Goal: Information Seeking & Learning: Check status

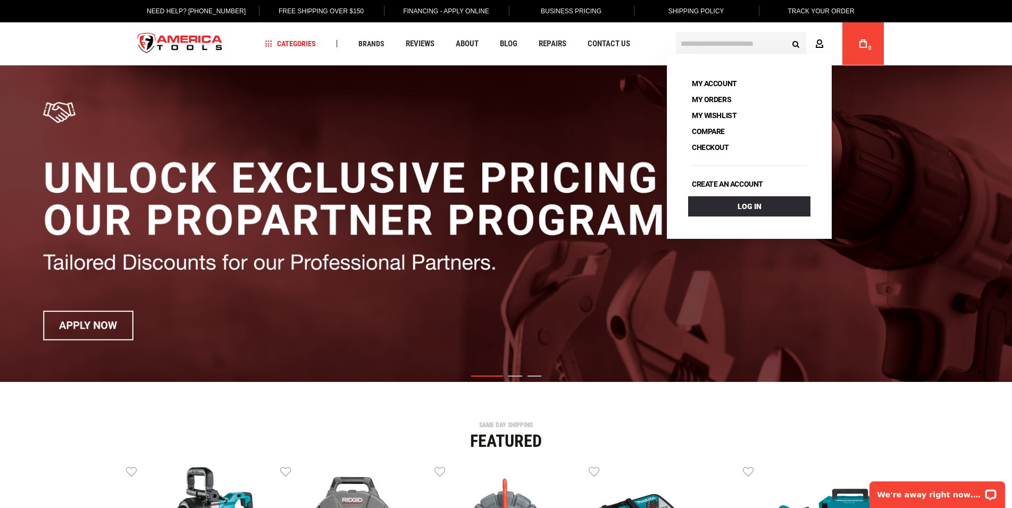
click at [827, 43] on link "Account" at bounding box center [822, 44] width 20 height 20
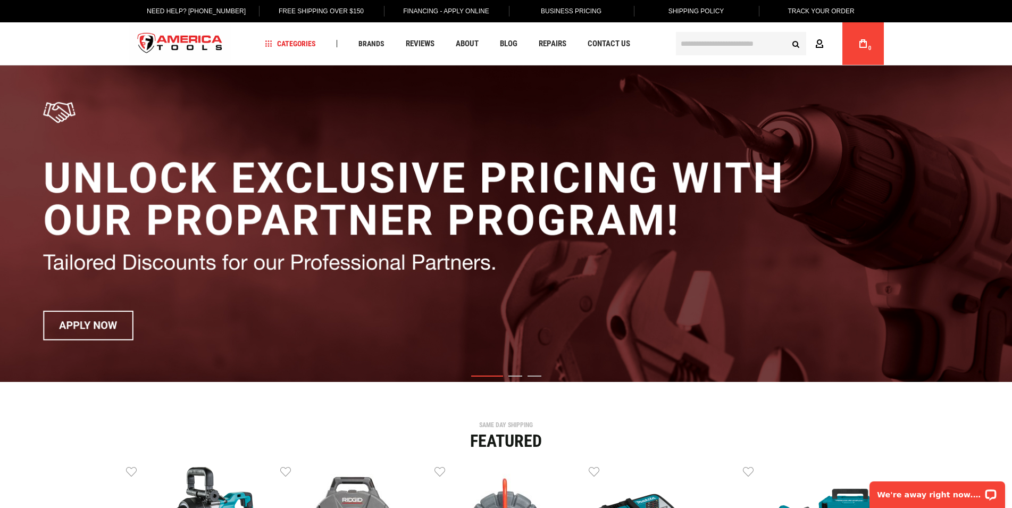
click at [827, 43] on link "Account" at bounding box center [822, 44] width 20 height 20
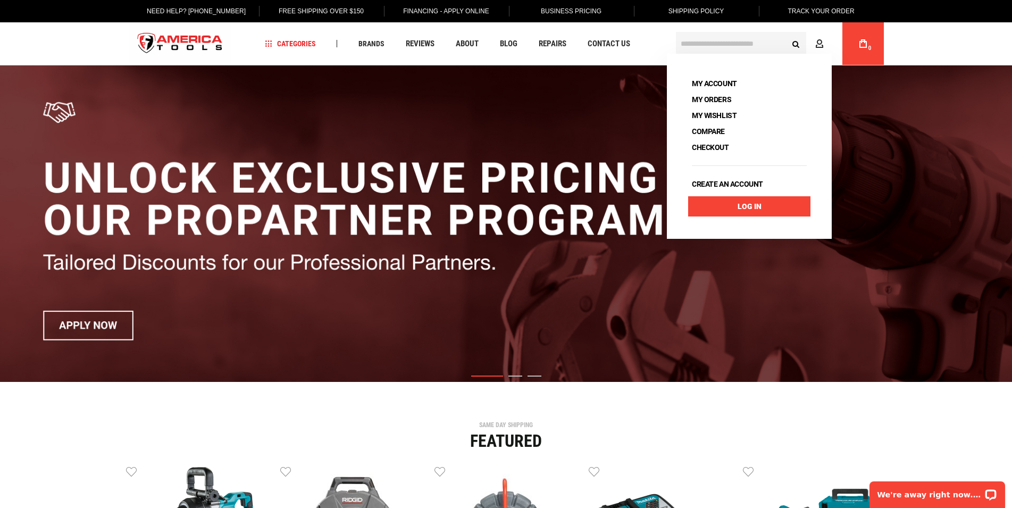
click at [787, 198] on link "Log In" at bounding box center [749, 206] width 122 height 20
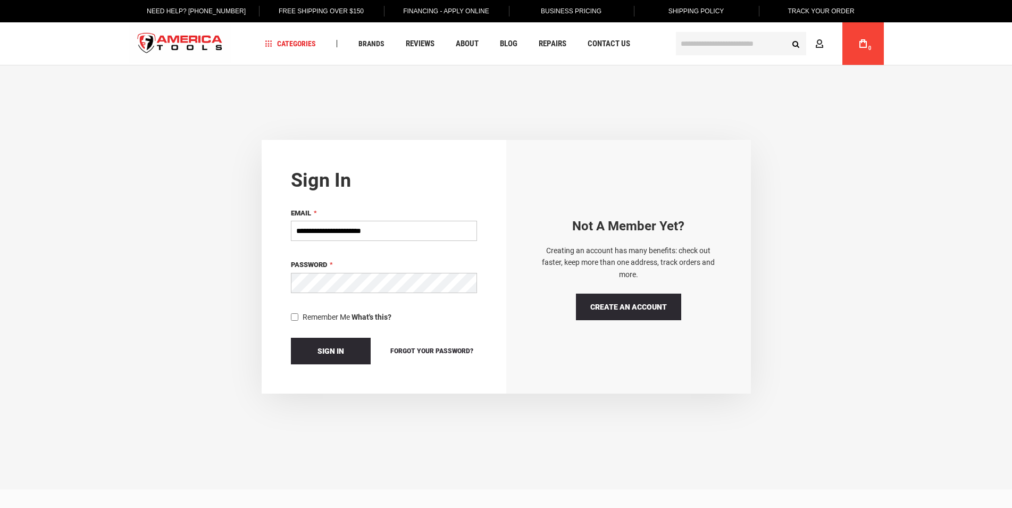
click at [347, 343] on button "Sign In" at bounding box center [331, 351] width 80 height 27
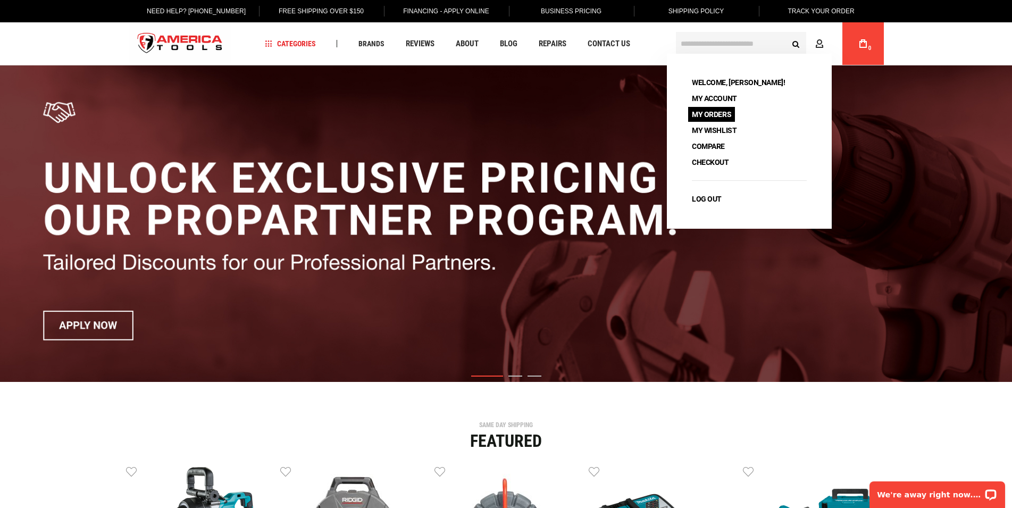
click at [701, 113] on link "My Orders" at bounding box center [711, 114] width 47 height 15
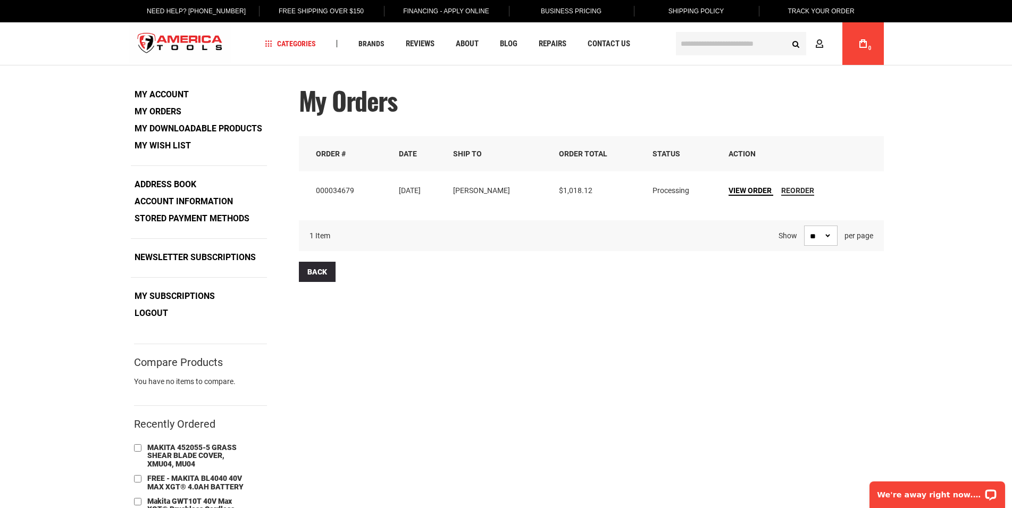
click at [750, 189] on span "View Order" at bounding box center [750, 190] width 43 height 9
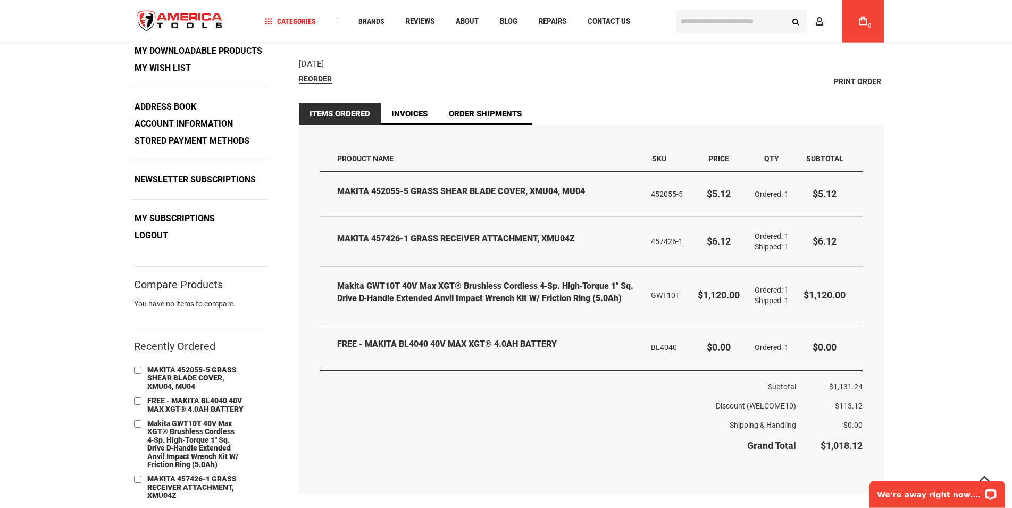
scroll to position [54, 0]
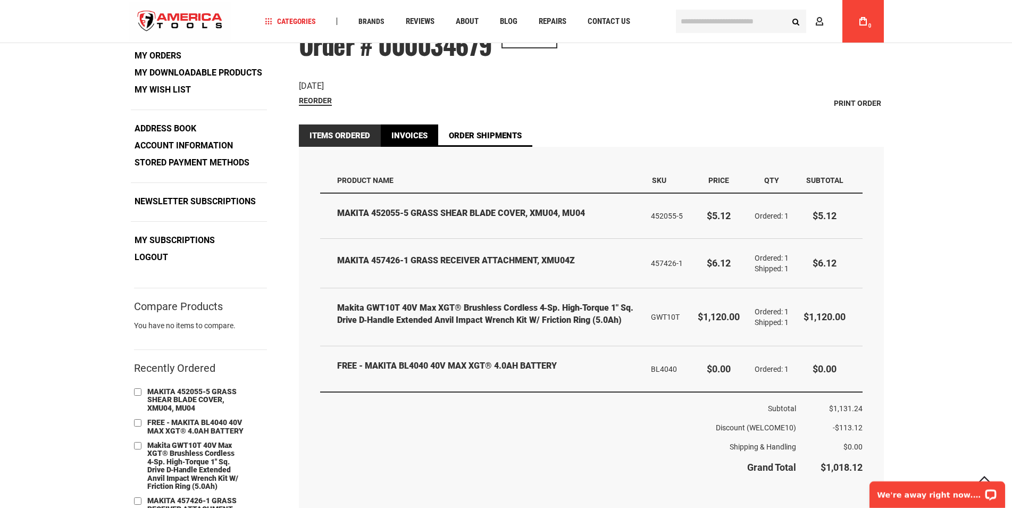
click at [429, 129] on link "Invoices" at bounding box center [409, 135] width 57 height 22
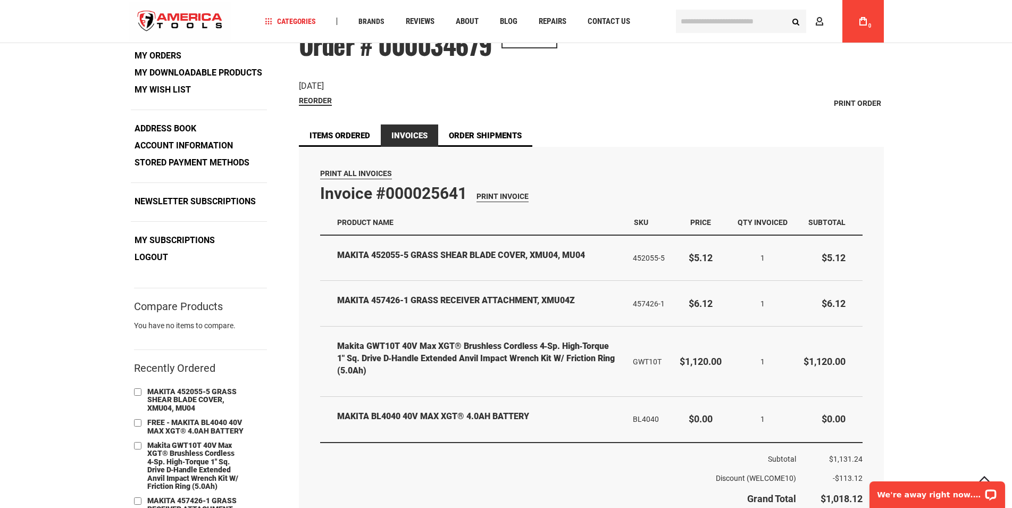
scroll to position [109, 0]
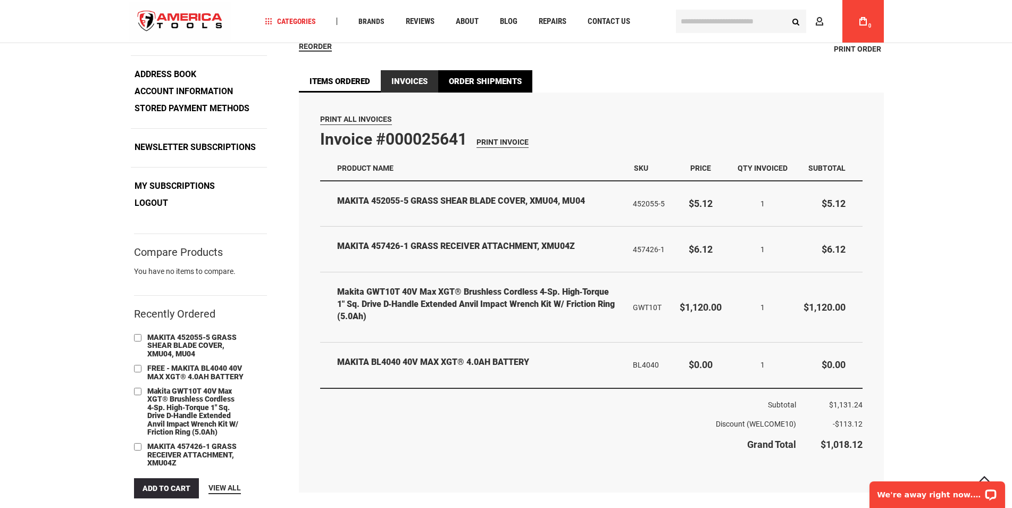
click at [458, 91] on link "Order Shipments" at bounding box center [485, 81] width 94 height 22
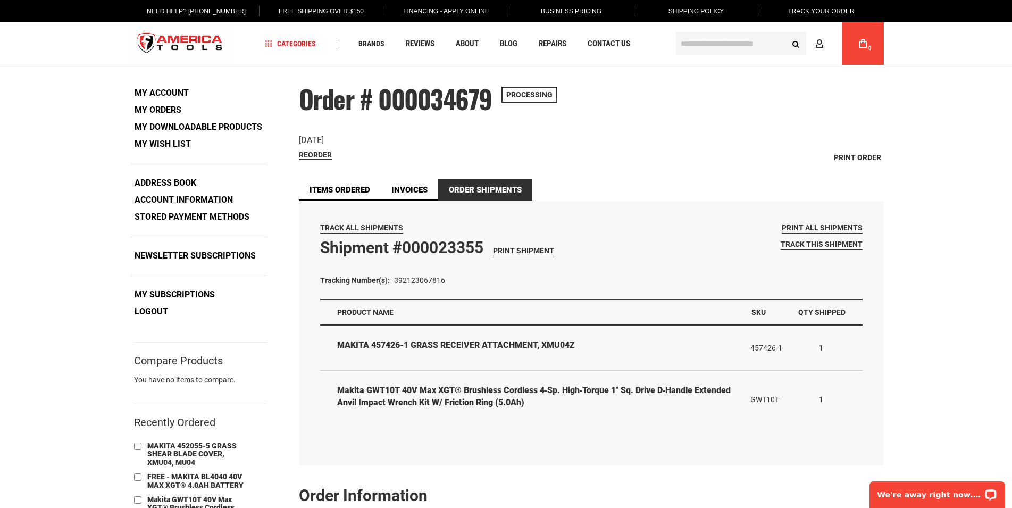
scroll to position [54, 0]
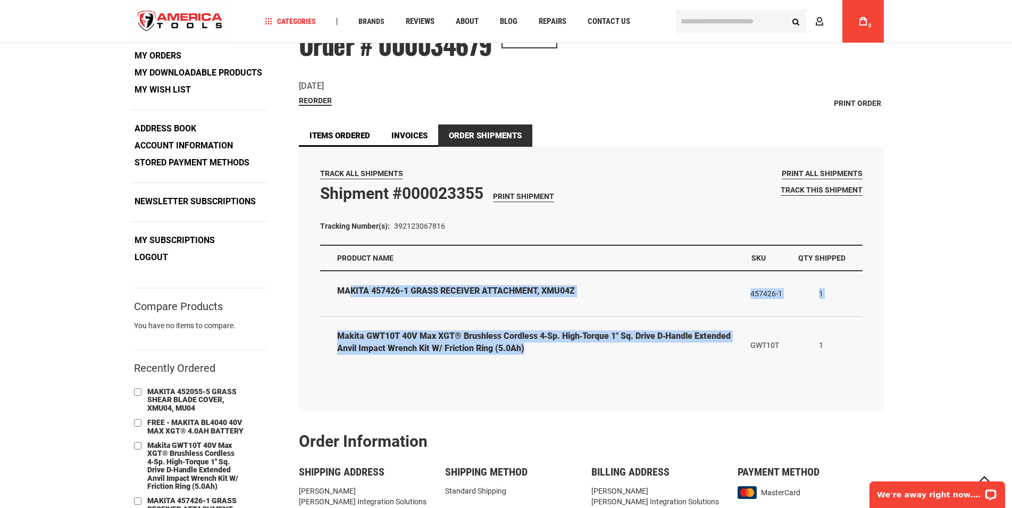
drag, startPoint x: 593, startPoint y: 359, endPoint x: 348, endPoint y: 288, distance: 255.3
click at [348, 288] on table "Items Shipped Product Name SKU Qty Shipped MAKITA 457426-1 GRASS RECEIVER ATTAC…" at bounding box center [591, 310] width 543 height 129
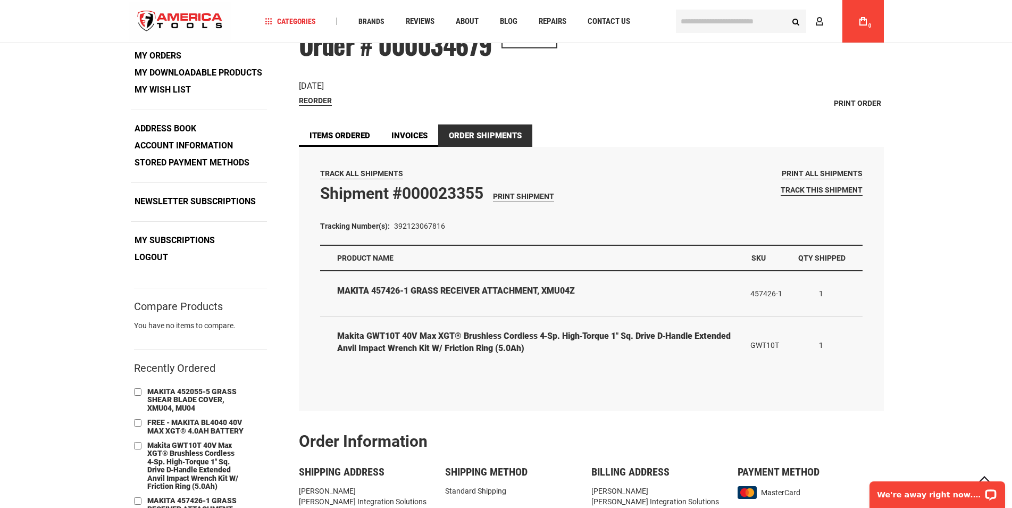
click at [342, 287] on strong "MAKITA 457426-1 GRASS RECEIVER ATTACHMENT, XMU04Z" at bounding box center [536, 291] width 398 height 12
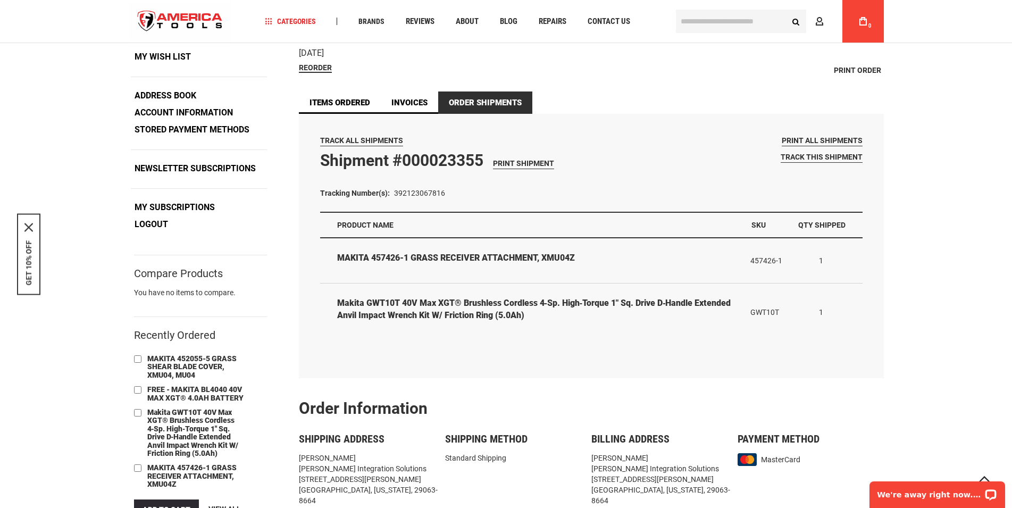
scroll to position [109, 0]
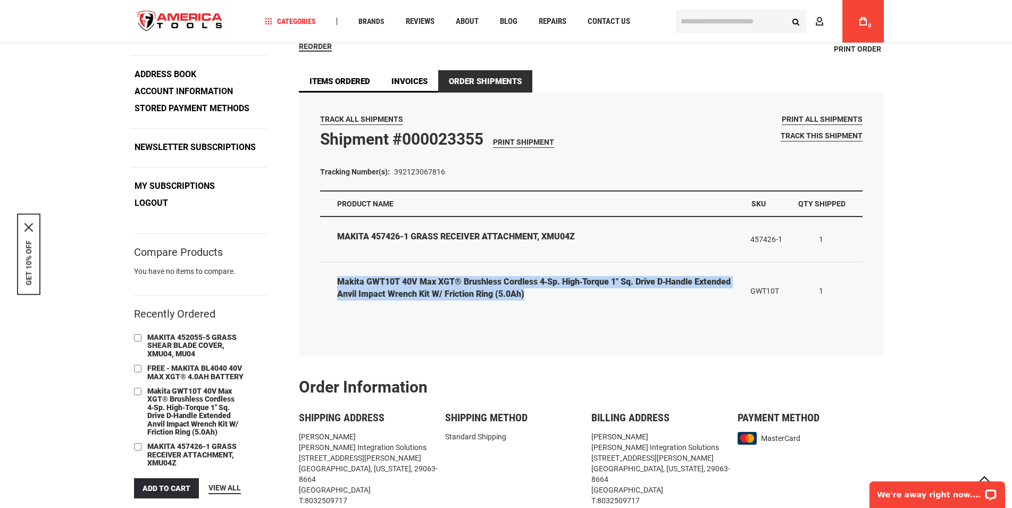
drag, startPoint x: 516, startPoint y: 292, endPoint x: 337, endPoint y: 281, distance: 179.1
click at [337, 281] on td "Makita GWT10T 40V max XGT® Brushless Cordless 4‑Sp. High‑Torque 1" Sq. Drive D‑…" at bounding box center [531, 290] width 423 height 57
drag, startPoint x: 337, startPoint y: 281, endPoint x: 536, endPoint y: 296, distance: 199.0
click at [536, 296] on strong "Makita GWT10T 40V max XGT® Brushless Cordless 4‑Sp. High‑Torque 1" Sq. Drive D‑…" at bounding box center [536, 288] width 398 height 24
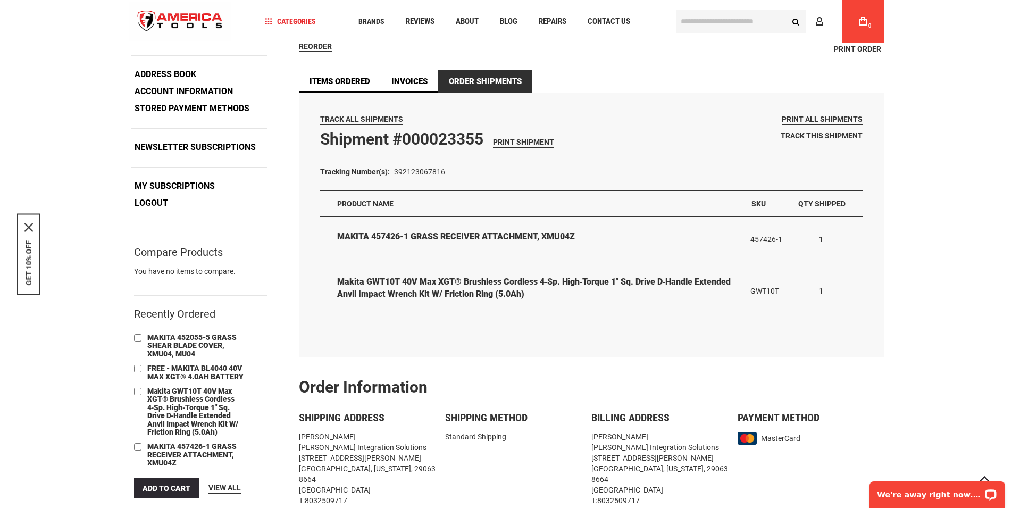
click at [536, 296] on strong "Makita GWT10T 40V max XGT® Brushless Cordless 4‑Sp. High‑Torque 1" Sq. Drive D‑…" at bounding box center [536, 288] width 398 height 24
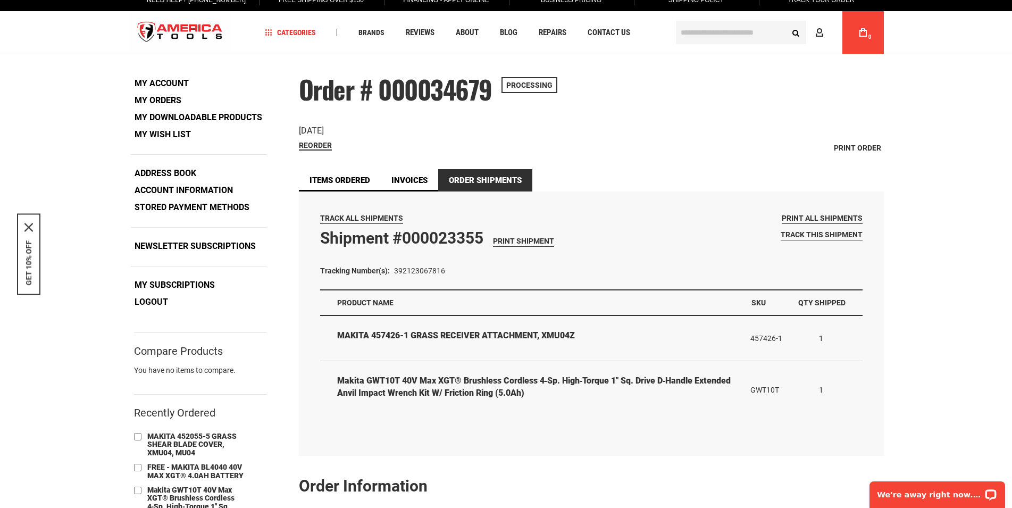
scroll to position [0, 0]
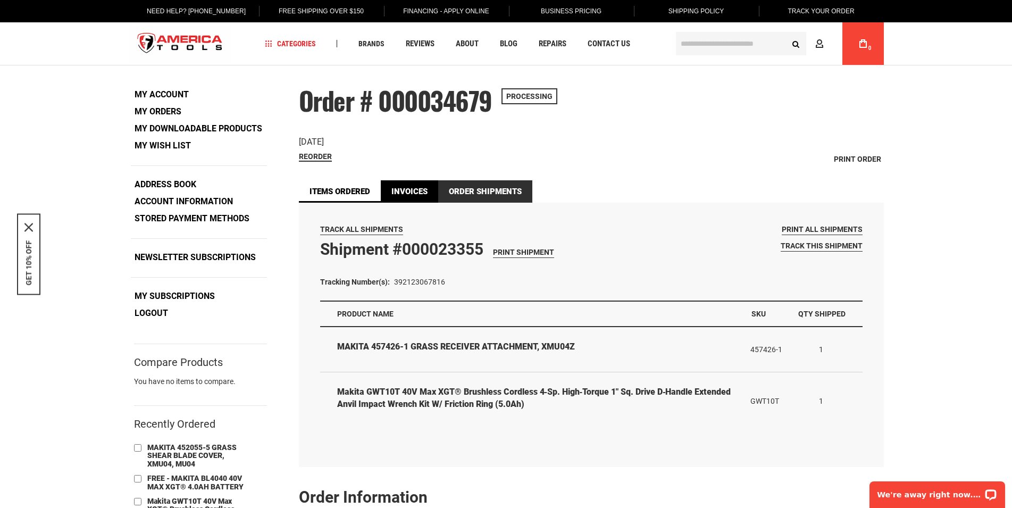
click at [426, 195] on link "Invoices" at bounding box center [409, 191] width 57 height 22
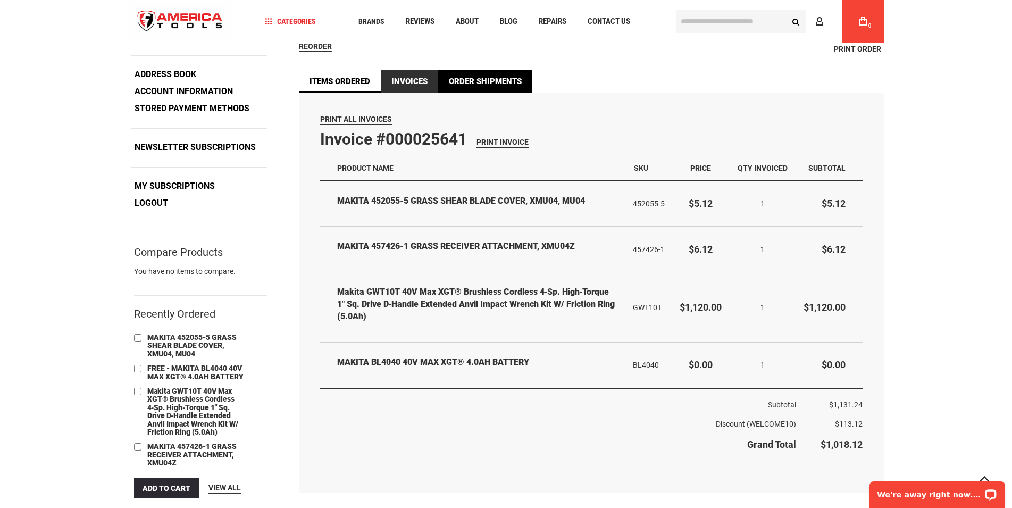
click at [482, 78] on link "Order Shipments" at bounding box center [485, 81] width 94 height 22
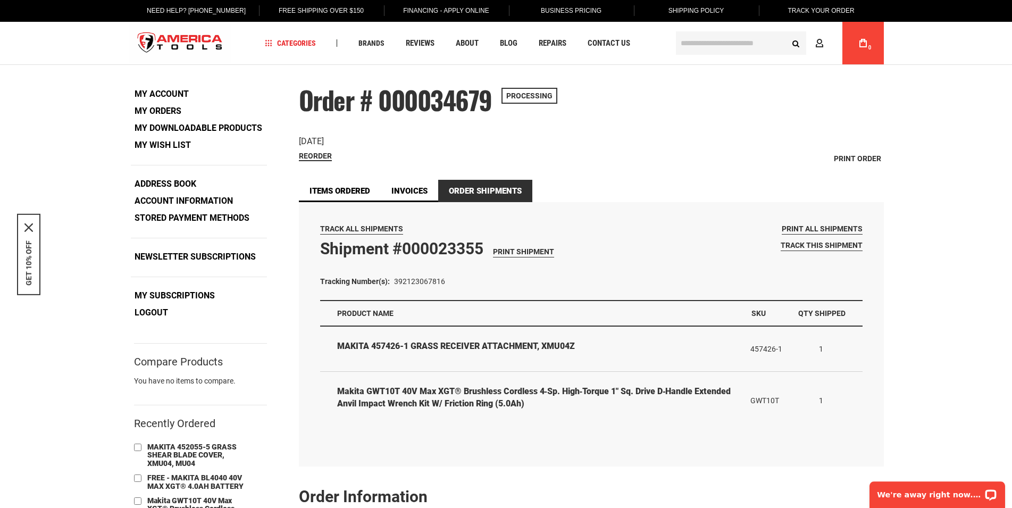
scroll to position [54, 0]
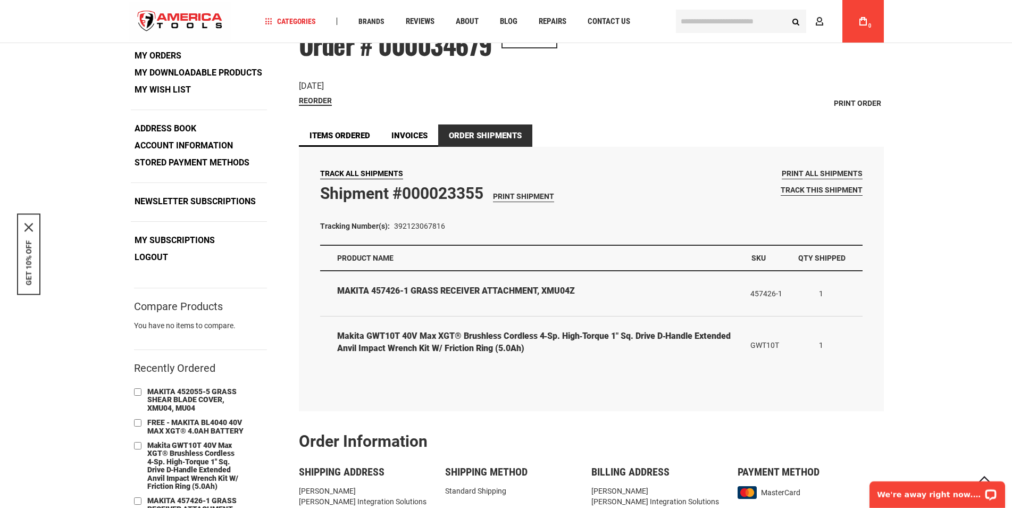
click at [349, 172] on span "Track All Shipments" at bounding box center [361, 173] width 83 height 9
click at [399, 129] on link "Invoices" at bounding box center [409, 135] width 57 height 22
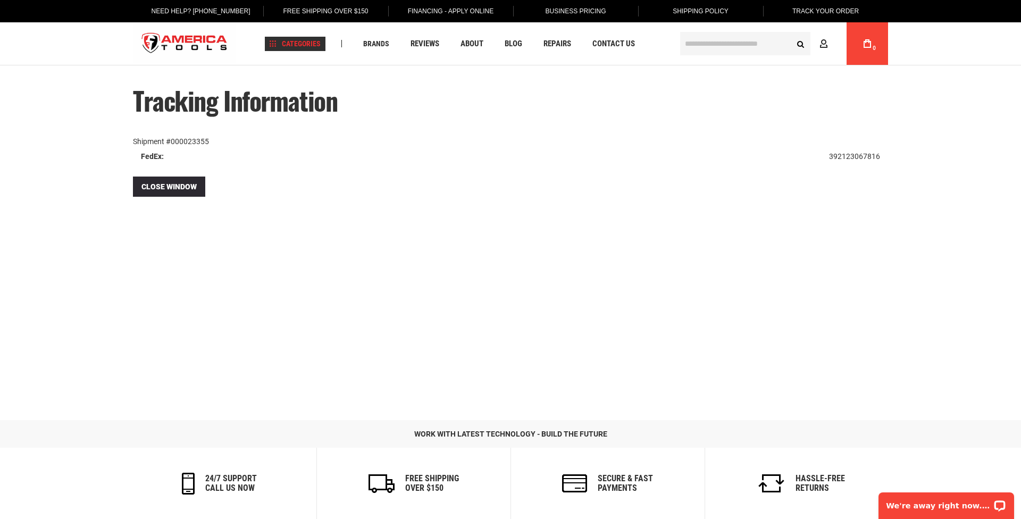
click at [425, 155] on div "Drain Cleaning Diagnostics Pressing ‹ › Bending & Forming Drain Cleaning Diagno…" at bounding box center [629, 154] width 452 height 207
click at [425, 151] on div "Drain Cleaning Diagnostics Pressing ‹ › Bending & Forming Drain Cleaning Diagno…" at bounding box center [629, 154] width 452 height 207
click at [425, 153] on div "Drain Cleaning Diagnostics Pressing ‹ › Bending & Forming Drain Cleaning Diagno…" at bounding box center [629, 154] width 452 height 207
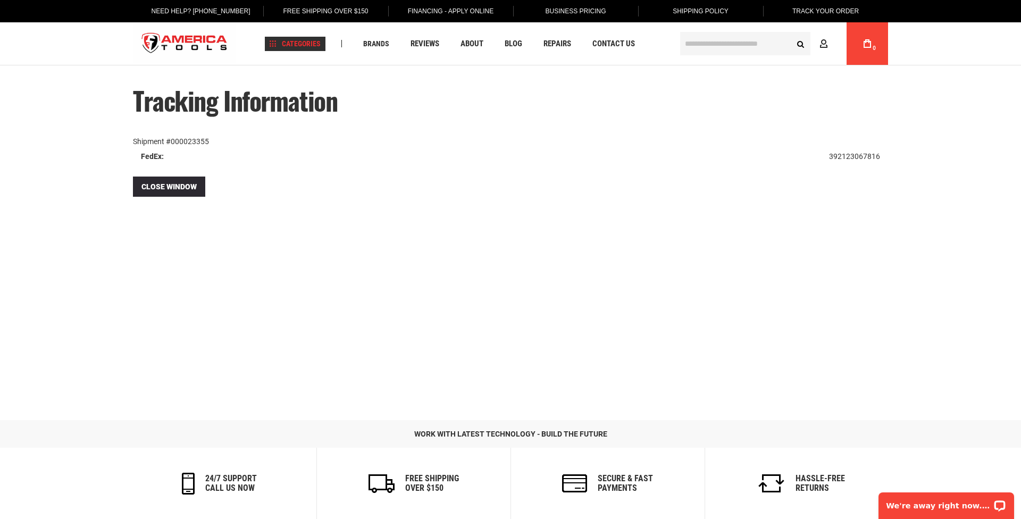
click at [425, 153] on div "Drain Cleaning Diagnostics Pressing ‹ › Bending & Forming Drain Cleaning Diagno…" at bounding box center [629, 154] width 452 height 207
click at [179, 183] on span "Close Window" at bounding box center [168, 186] width 55 height 9
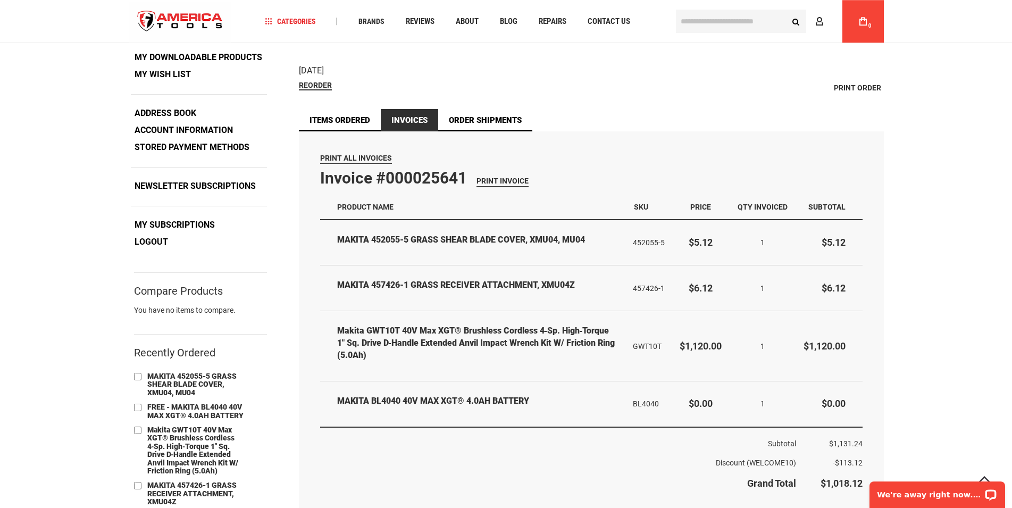
scroll to position [54, 0]
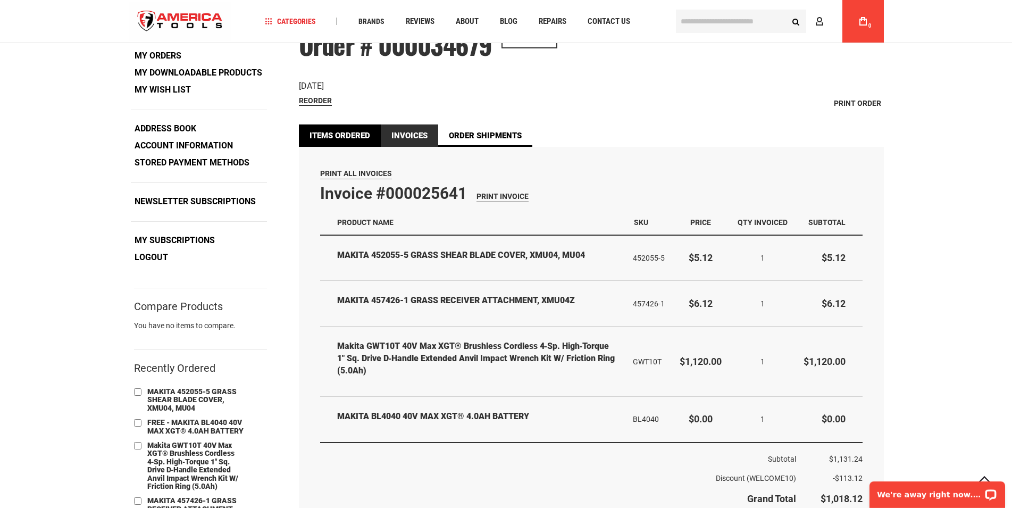
click at [334, 133] on link "Items Ordered" at bounding box center [340, 135] width 82 height 22
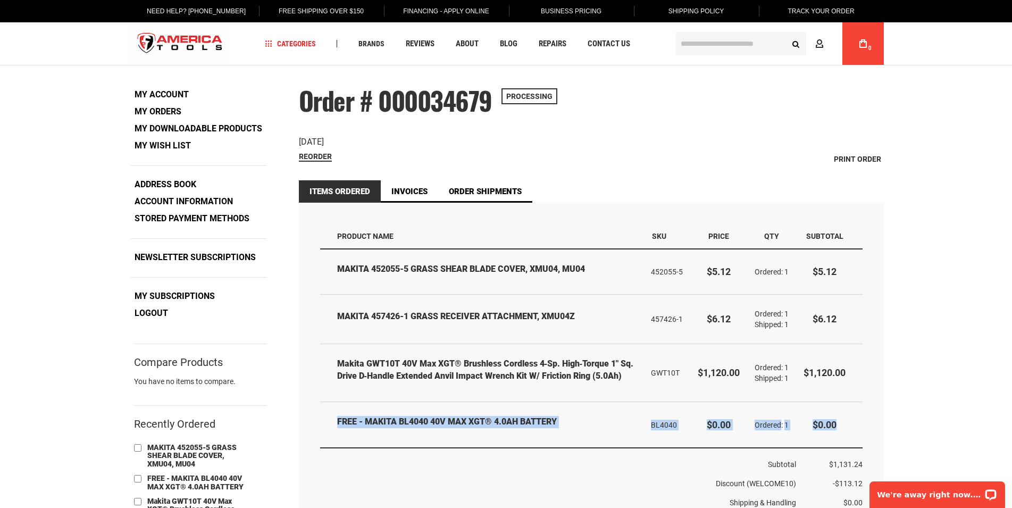
drag, startPoint x: 839, startPoint y: 438, endPoint x: 336, endPoint y: 433, distance: 503.2
click at [332, 433] on tr "FREE - MAKITA BL4040 40V MAX XGT® 4.0AH BATTERY BL4040 $0.00 Ordered 1 $0.00" at bounding box center [591, 425] width 543 height 46
copy tr "FREE - MAKITA BL4040 40V MAX XGT® 4.0AH BATTERY BL4040 $0.00 Ordered 1 $0.00"
click at [605, 423] on td "FREE - MAKITA BL4040 40V MAX XGT® 4.0AH BATTERY" at bounding box center [481, 425] width 323 height 46
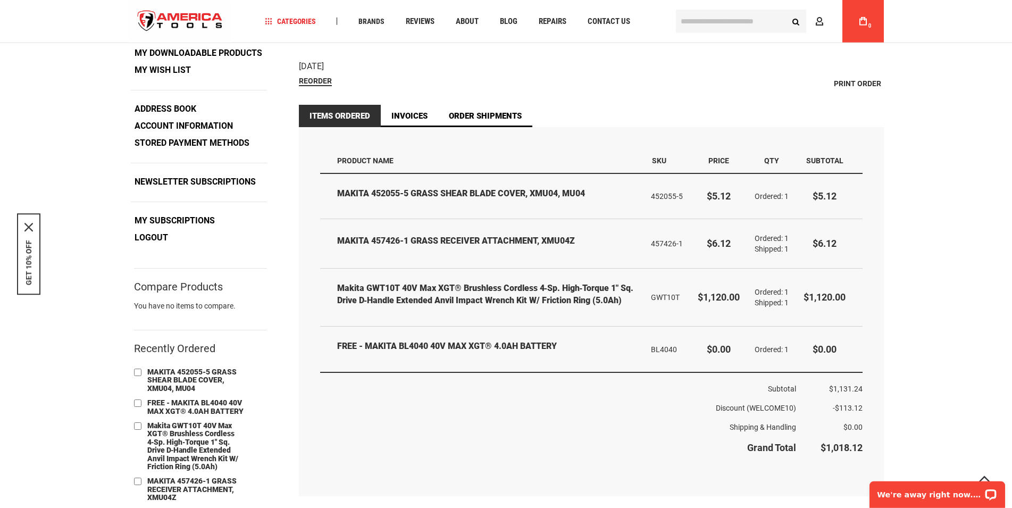
scroll to position [54, 0]
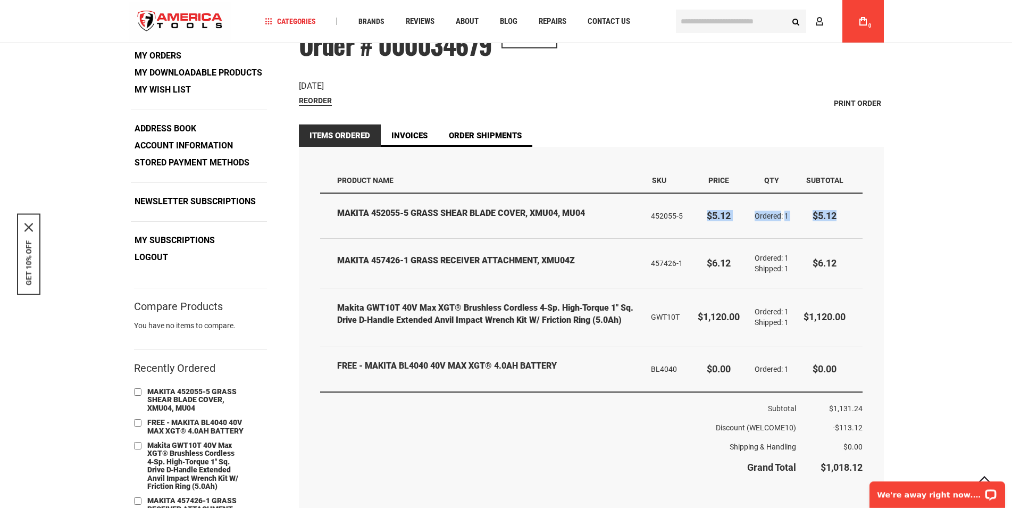
drag, startPoint x: 703, startPoint y: 215, endPoint x: 856, endPoint y: 210, distance: 153.3
click at [856, 210] on tr "MAKITA 452055-5 GRASS SHEAR BLADE COVER, XMU04, MU04 452055-5 $5.12 Ordered 1 $…" at bounding box center [591, 216] width 543 height 45
click at [856, 211] on td "$5.12" at bounding box center [829, 216] width 66 height 45
drag, startPoint x: 851, startPoint y: 213, endPoint x: 304, endPoint y: 209, distance: 546.8
click at [320, 209] on div "Items Ordered Product Name SKU Price Qty Subtotal MAKITA 452055-5 GRASS SHEAR B…" at bounding box center [591, 323] width 543 height 311
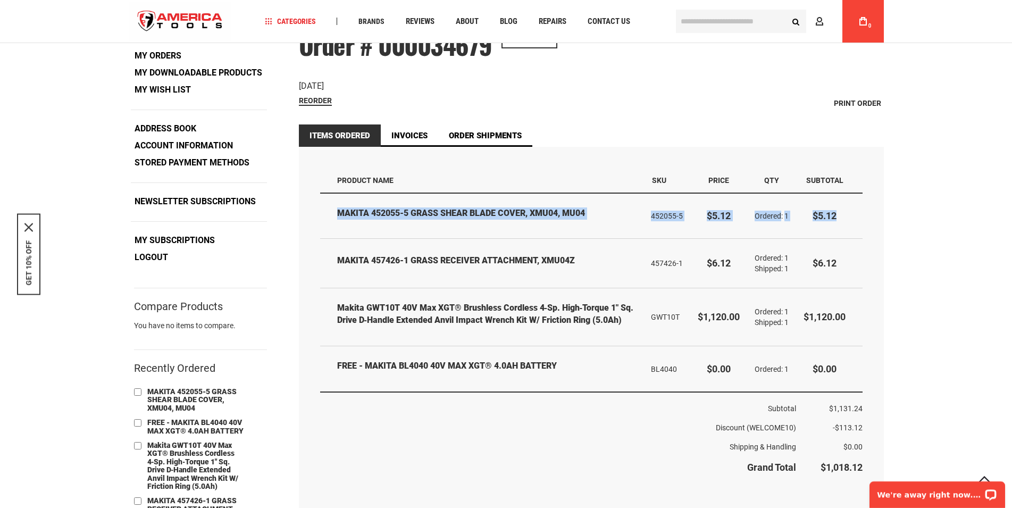
drag, startPoint x: 304, startPoint y: 208, endPoint x: 850, endPoint y: 219, distance: 546.3
click at [850, 219] on div "Items Ordered Track your order Items Ordered Product Name SKU Price Qty Subtota…" at bounding box center [591, 331] width 585 height 369
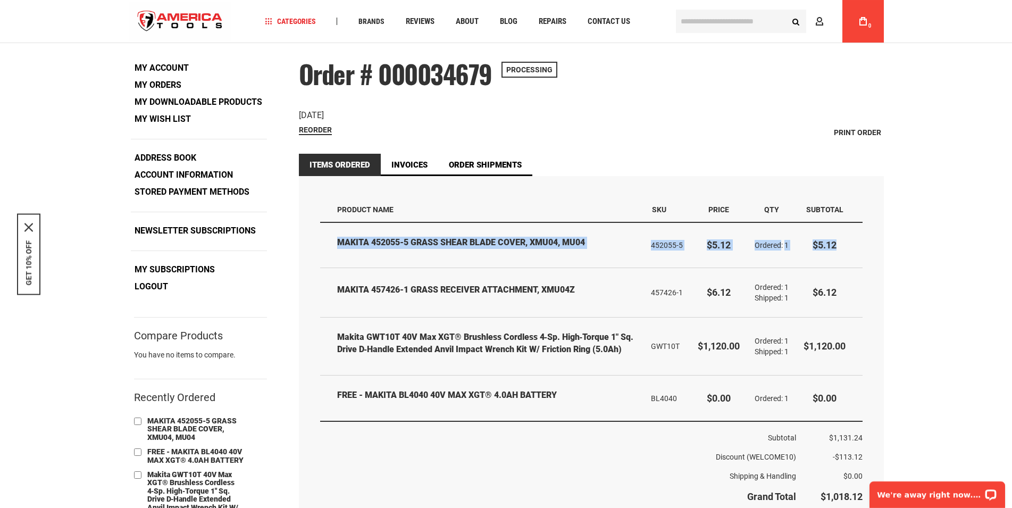
scroll to position [0, 0]
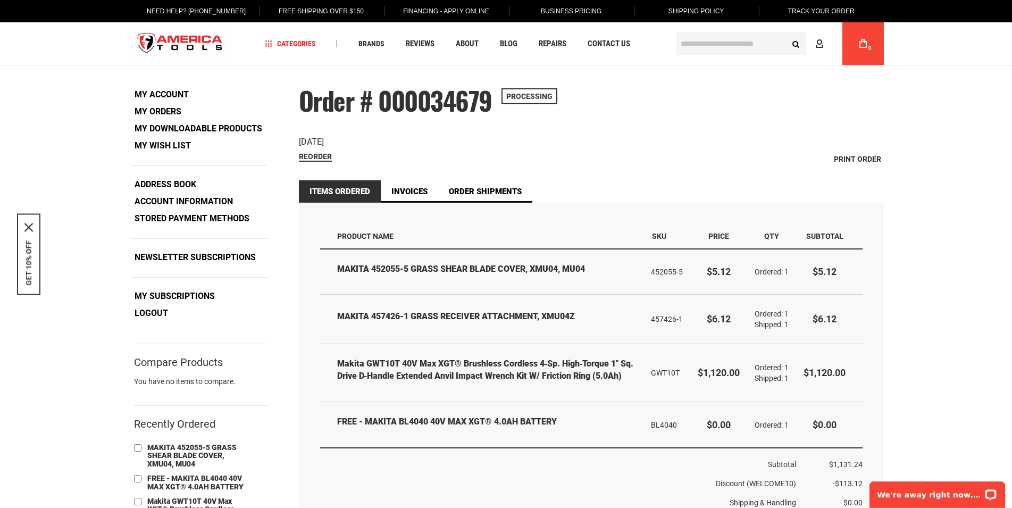
click at [649, 171] on div "Order # 000034679 Processing Order Date: August 4, 2025 Reorder Print Order Ite…" at bounding box center [591, 422] width 585 height 671
click at [502, 193] on link "Order Shipments" at bounding box center [485, 191] width 94 height 22
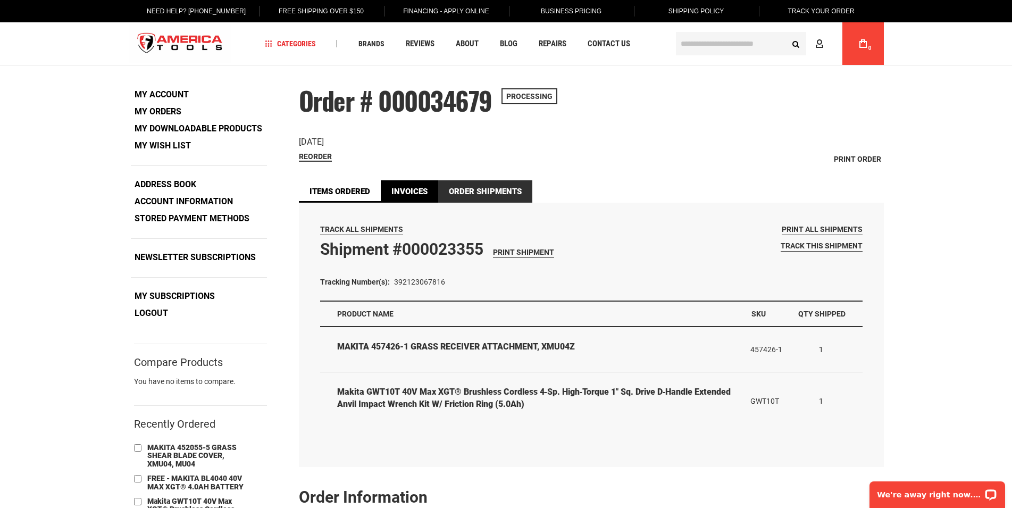
click at [414, 187] on link "Invoices" at bounding box center [409, 191] width 57 height 22
click at [355, 190] on link "Items Ordered" at bounding box center [340, 191] width 82 height 22
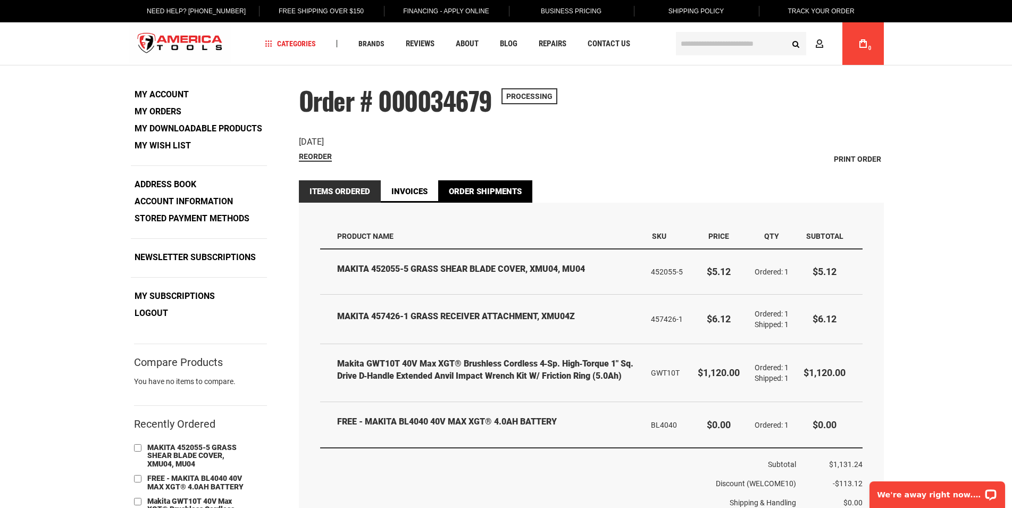
click at [481, 191] on link "Order Shipments" at bounding box center [485, 191] width 94 height 22
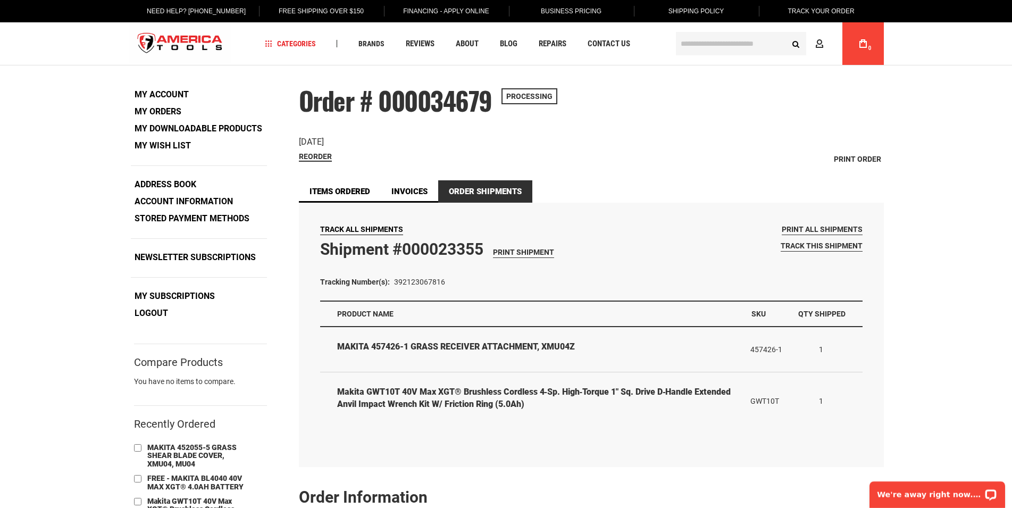
click at [349, 226] on span "Track All Shipments" at bounding box center [361, 229] width 83 height 9
click at [400, 191] on link "Invoices" at bounding box center [409, 191] width 57 height 22
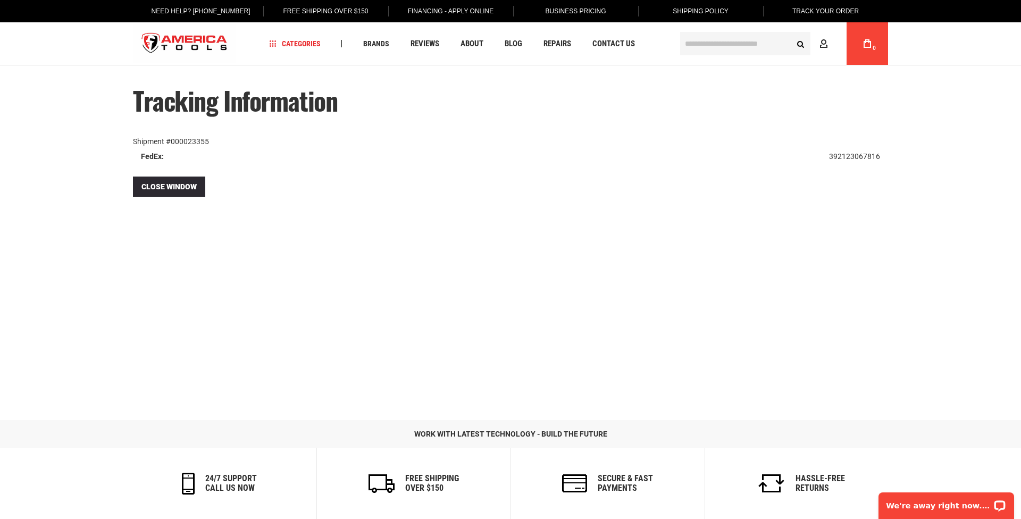
click at [425, 155] on td "392123067816" at bounding box center [854, 156] width 67 height 19
click at [425, 157] on td "392123067816" at bounding box center [854, 156] width 67 height 19
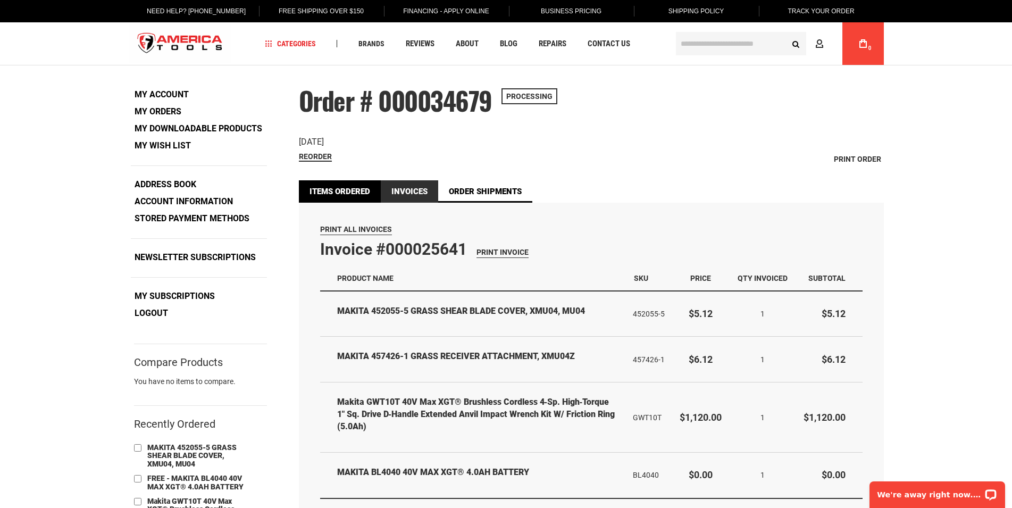
click at [343, 183] on link "Items Ordered" at bounding box center [340, 191] width 82 height 22
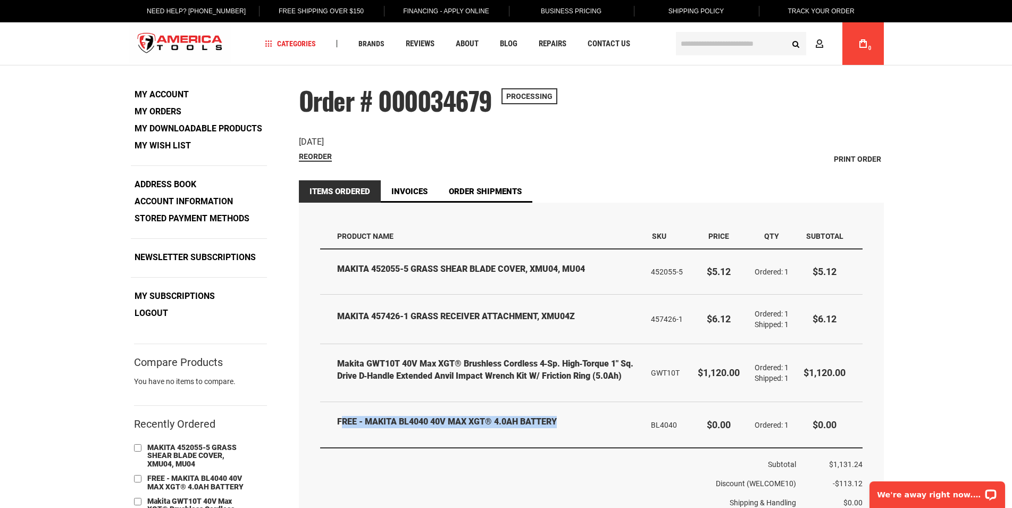
drag, startPoint x: 597, startPoint y: 427, endPoint x: 341, endPoint y: 436, distance: 256.0
click at [341, 436] on td "FREE - MAKITA BL4040 40V MAX XGT® 4.0AH BATTERY" at bounding box center [481, 425] width 323 height 46
click at [341, 428] on strong "FREE - MAKITA BL4040 40V MAX XGT® 4.0AH BATTERY" at bounding box center [486, 422] width 299 height 12
drag, startPoint x: 341, startPoint y: 435, endPoint x: 463, endPoint y: 433, distance: 121.3
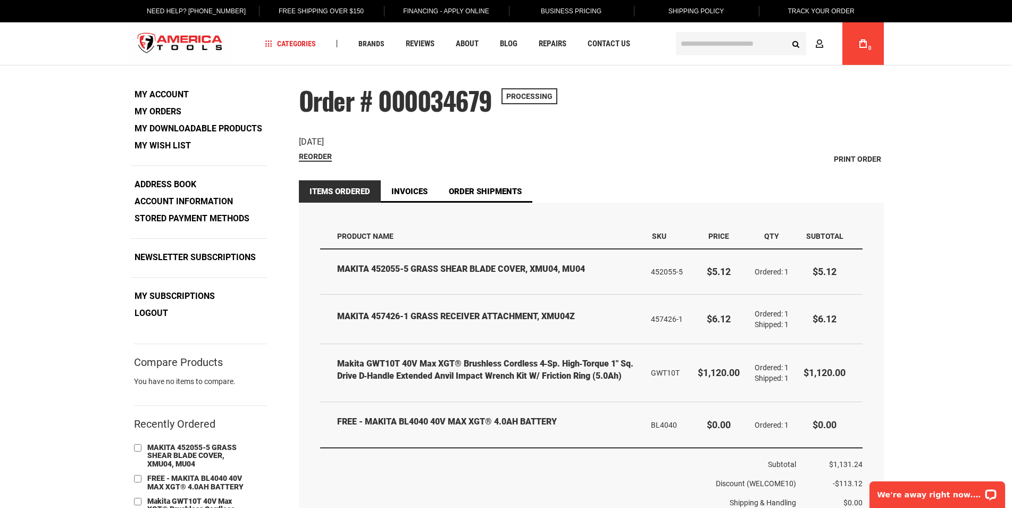
click at [463, 428] on strong "FREE - MAKITA BL4040 40V MAX XGT® 4.0AH BATTERY" at bounding box center [486, 422] width 299 height 12
drag, startPoint x: 678, startPoint y: 432, endPoint x: 338, endPoint y: 262, distance: 379.9
click at [338, 262] on table "Items Ordered Product Name SKU Price Qty Subtotal MAKITA 452055-5 GRASS SHEAR B…" at bounding box center [591, 379] width 543 height 311
click at [338, 262] on td "MAKITA 452055-5 GRASS SHEAR BLADE COVER, XMU04, MU04" at bounding box center [481, 271] width 323 height 45
click at [418, 185] on link "Invoices" at bounding box center [409, 191] width 57 height 22
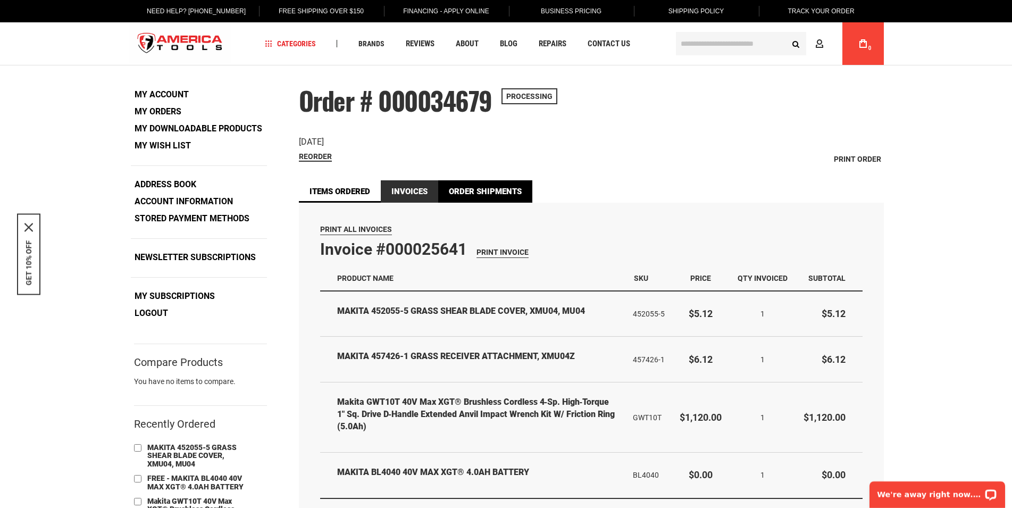
click at [479, 187] on link "Order Shipments" at bounding box center [485, 191] width 94 height 22
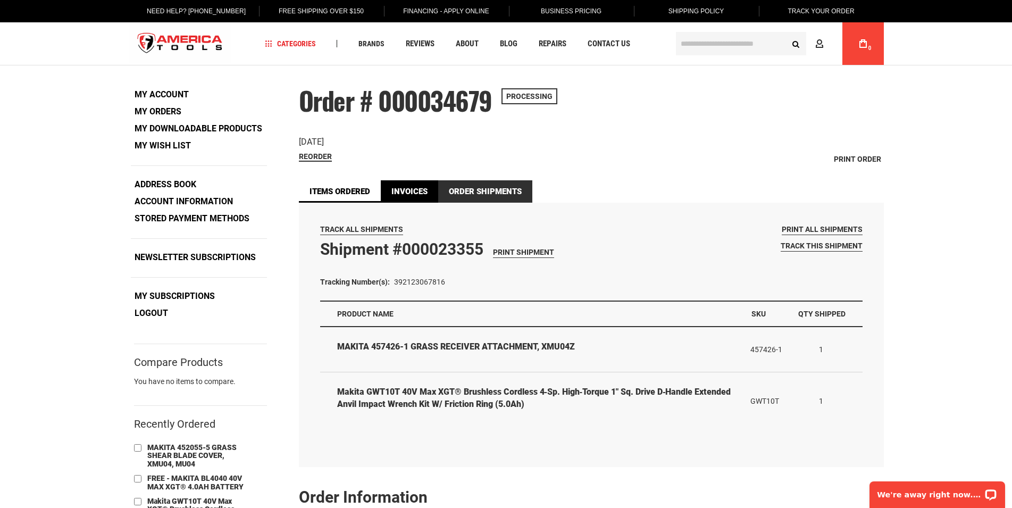
click at [410, 190] on link "Invoices" at bounding box center [409, 191] width 57 height 22
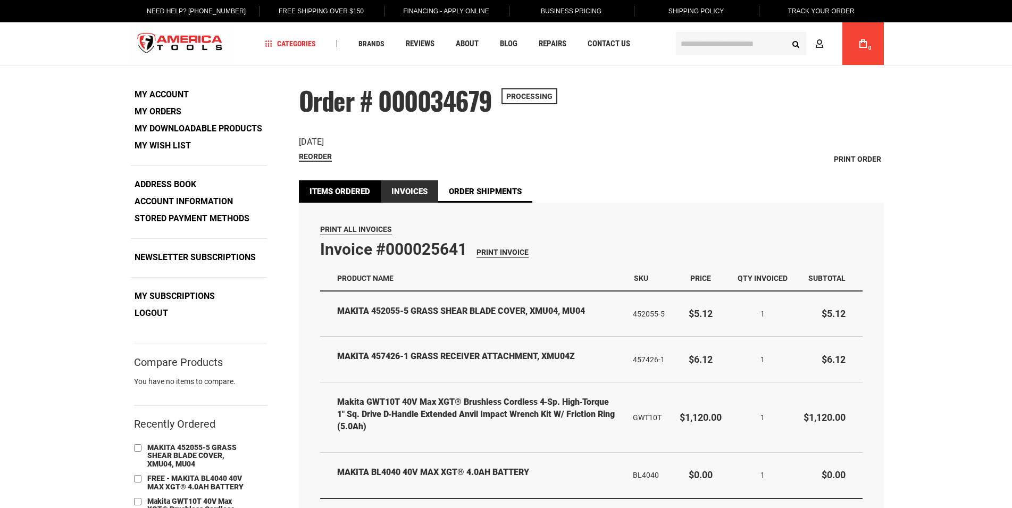
click at [357, 195] on link "Items Ordered" at bounding box center [340, 191] width 82 height 22
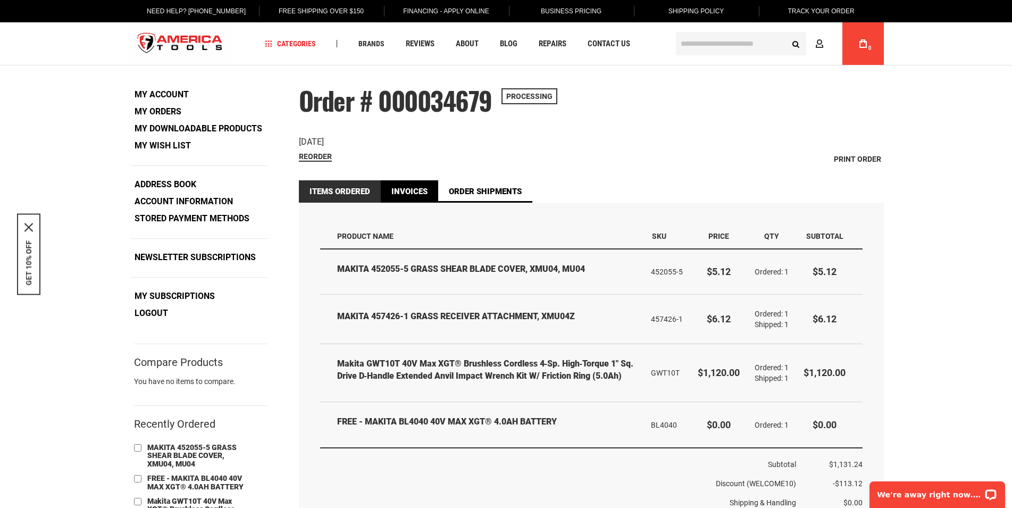
click at [416, 188] on link "Invoices" at bounding box center [409, 191] width 57 height 22
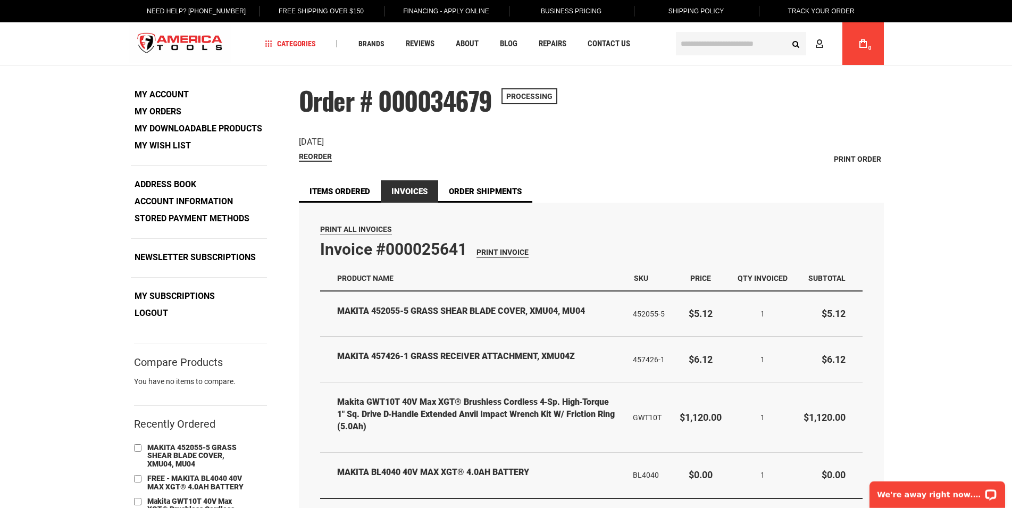
click at [188, 46] on img "store logo" at bounding box center [180, 44] width 103 height 40
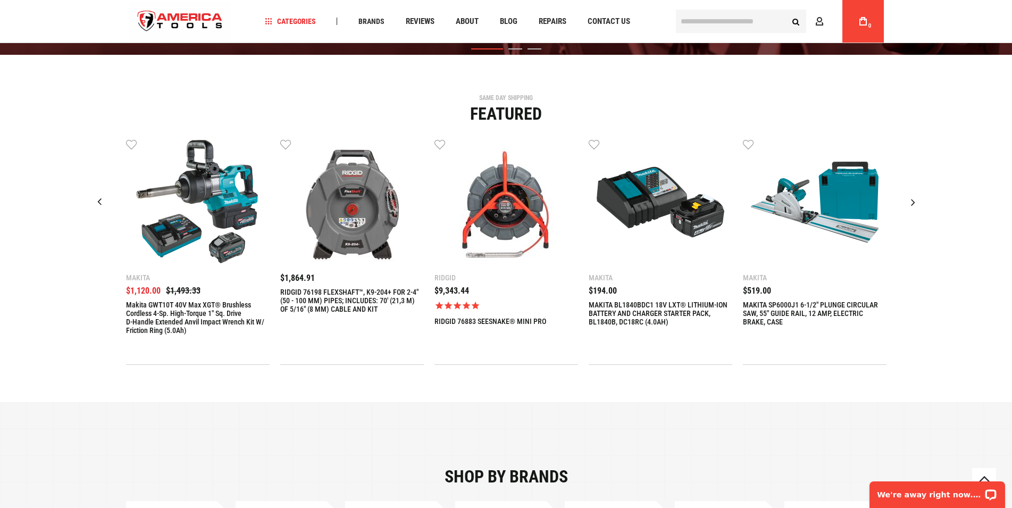
click at [220, 225] on img "1 / 9" at bounding box center [198, 202] width 128 height 128
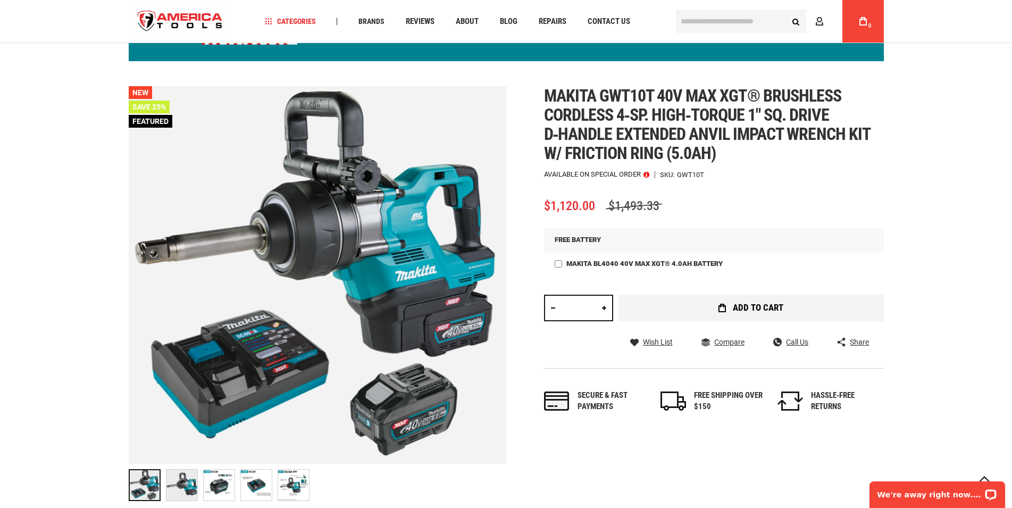
click at [698, 321] on button "Add to Cart" at bounding box center [751, 308] width 265 height 27
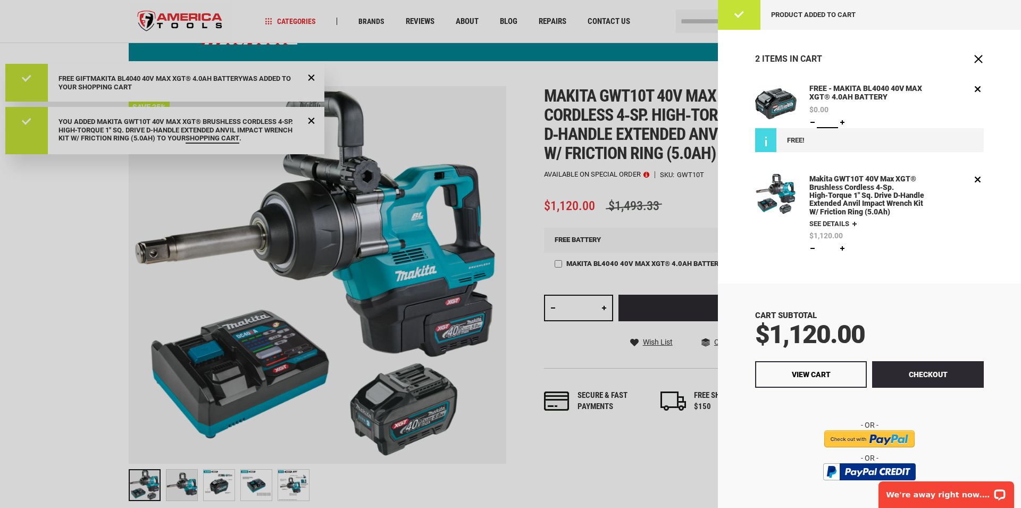
type input "*"
click at [833, 120] on input "*" at bounding box center [827, 122] width 21 height 12
click at [865, 121] on span "Update" at bounding box center [865, 122] width 24 height 7
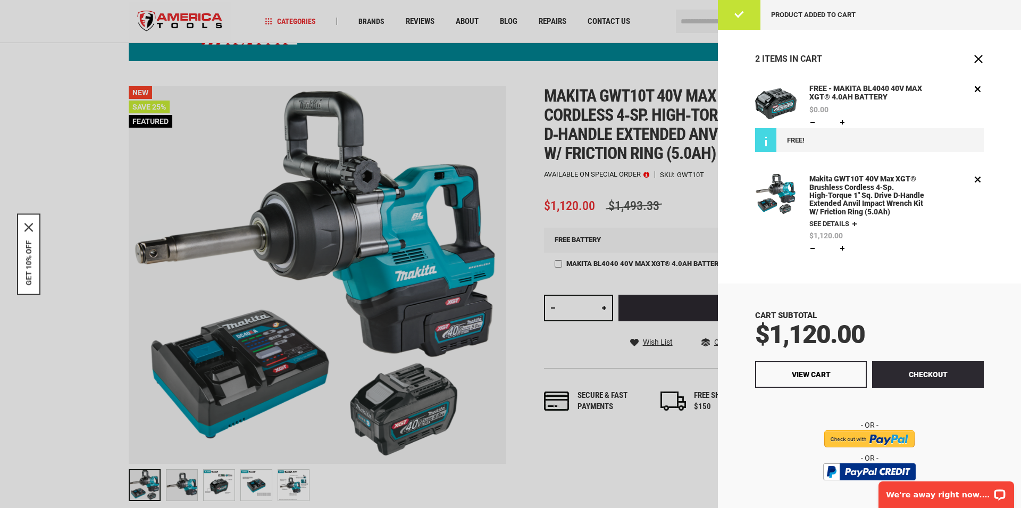
click at [769, 140] on div "FREE!" at bounding box center [869, 140] width 229 height 24
click at [615, 156] on div at bounding box center [510, 254] width 1021 height 508
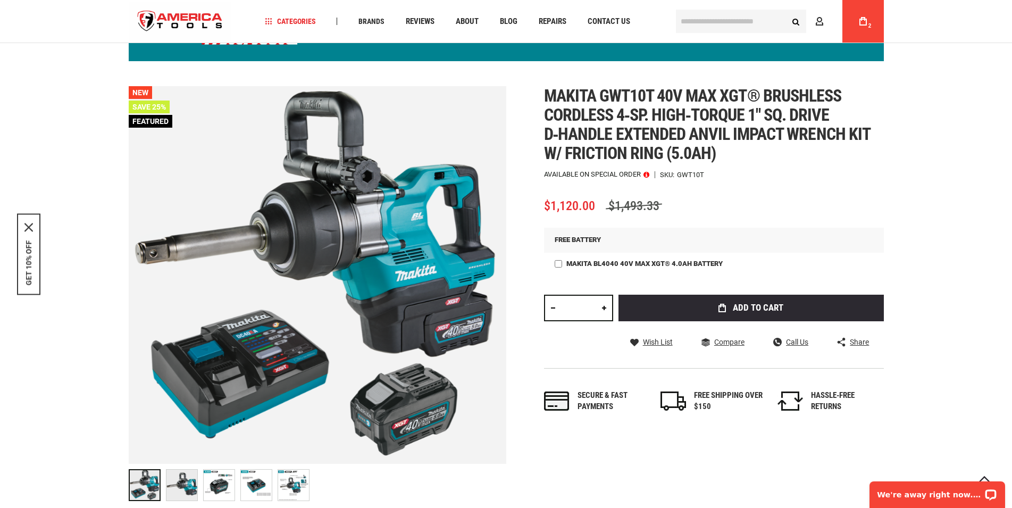
click at [649, 178] on span at bounding box center [647, 174] width 6 height 7
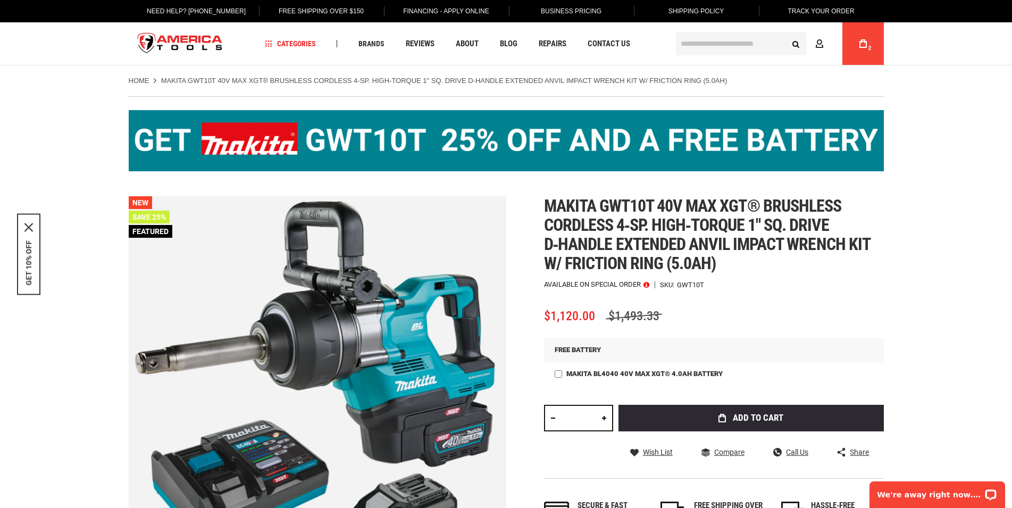
click at [421, 142] on img at bounding box center [506, 140] width 755 height 61
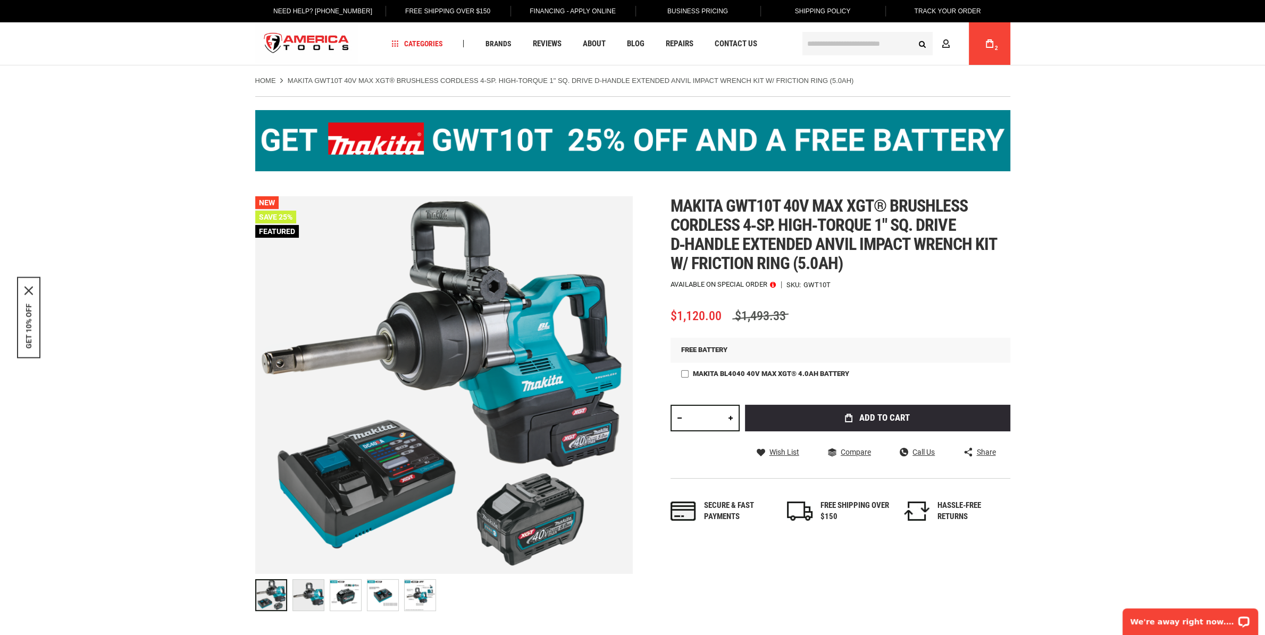
click at [704, 354] on span "FREE BATTERY" at bounding box center [704, 350] width 46 height 8
click at [303, 39] on img "store logo" at bounding box center [306, 44] width 103 height 40
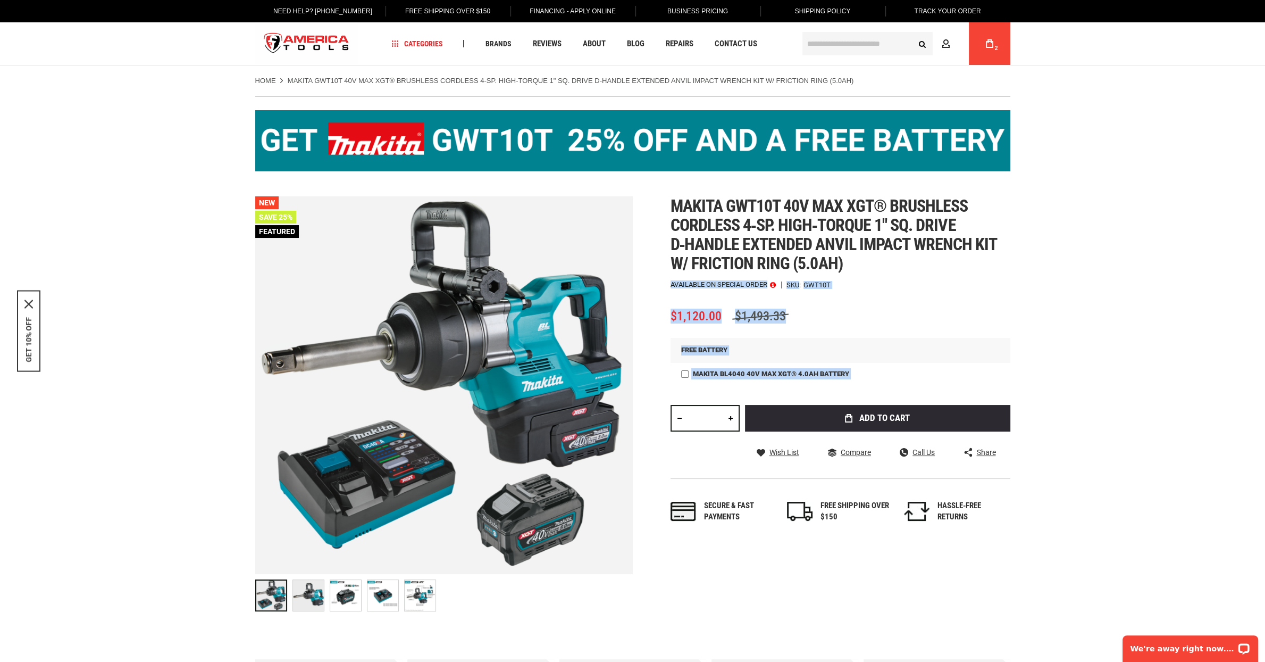
drag, startPoint x: 670, startPoint y: 211, endPoint x: 871, endPoint y: 274, distance: 210.8
click at [871, 274] on div "Skip to the end of the images gallery Skip to the beginning of the images galle…" at bounding box center [632, 406] width 755 height 420
click at [871, 273] on h1 "Makita gwt10t 40v max xgt® brushless cordless 4‑sp. high‑torque 1" sq. drive d‑…" at bounding box center [841, 234] width 340 height 77
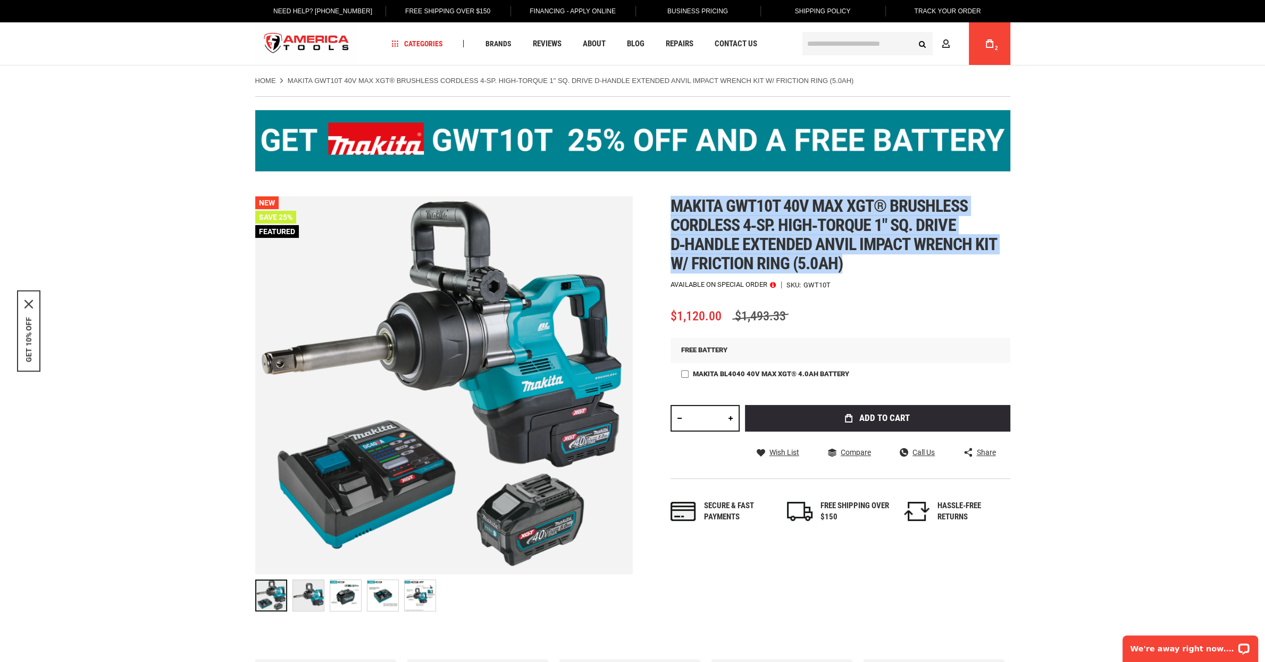
drag, startPoint x: 852, startPoint y: 274, endPoint x: 673, endPoint y: 215, distance: 188.0
click at [673, 215] on h1 "Makita gwt10t 40v max xgt® brushless cordless 4‑sp. high‑torque 1" sq. drive d‑…" at bounding box center [841, 234] width 340 height 77
drag, startPoint x: 673, startPoint y: 215, endPoint x: 862, endPoint y: 289, distance: 202.6
click at [861, 289] on div "Makita gwt10t 40v max xgt® brushless cordless 4‑sp. high‑torque 1" sq. drive d‑…" at bounding box center [841, 369] width 340 height 347
click at [877, 270] on h1 "Makita gwt10t 40v max xgt® brushless cordless 4‑sp. high‑torque 1" sq. drive d‑…" at bounding box center [841, 234] width 340 height 77
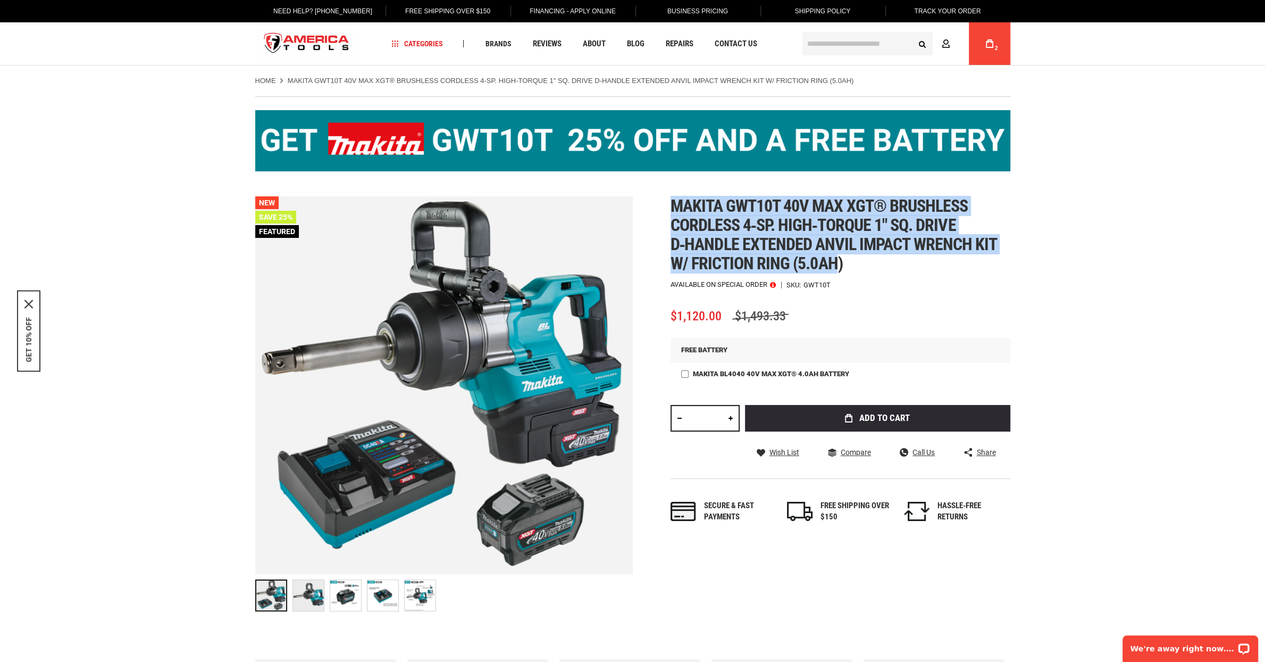
drag, startPoint x: 839, startPoint y: 273, endPoint x: 672, endPoint y: 213, distance: 177.5
click at [672, 213] on span "Makita gwt10t 40v max xgt® brushless cordless 4‑sp. high‑torque 1" sq. drive d‑…" at bounding box center [834, 235] width 326 height 78
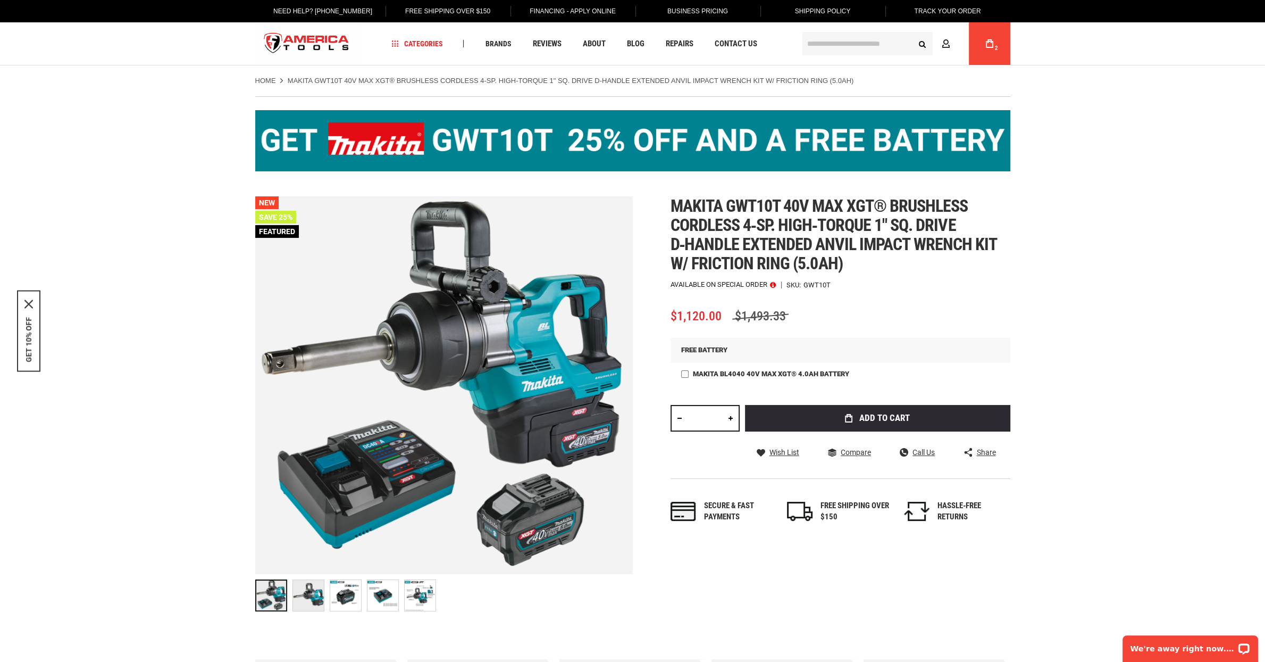
click at [672, 213] on span "Makita gwt10t 40v max xgt® brushless cordless 4‑sp. high‑torque 1" sq. drive d‑…" at bounding box center [834, 235] width 326 height 78
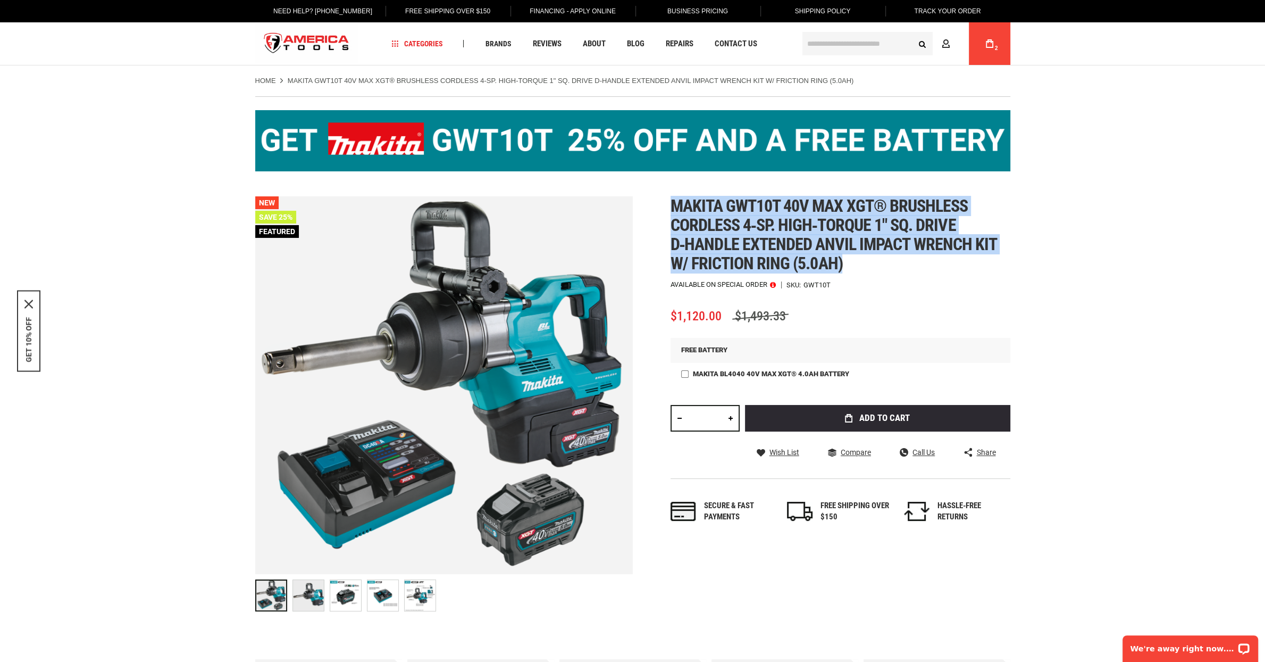
drag, startPoint x: 672, startPoint y: 213, endPoint x: 847, endPoint y: 277, distance: 186.4
click at [845, 273] on h1 "Makita gwt10t 40v max xgt® brushless cordless 4‑sp. high‑torque 1" sq. drive d‑…" at bounding box center [841, 234] width 340 height 77
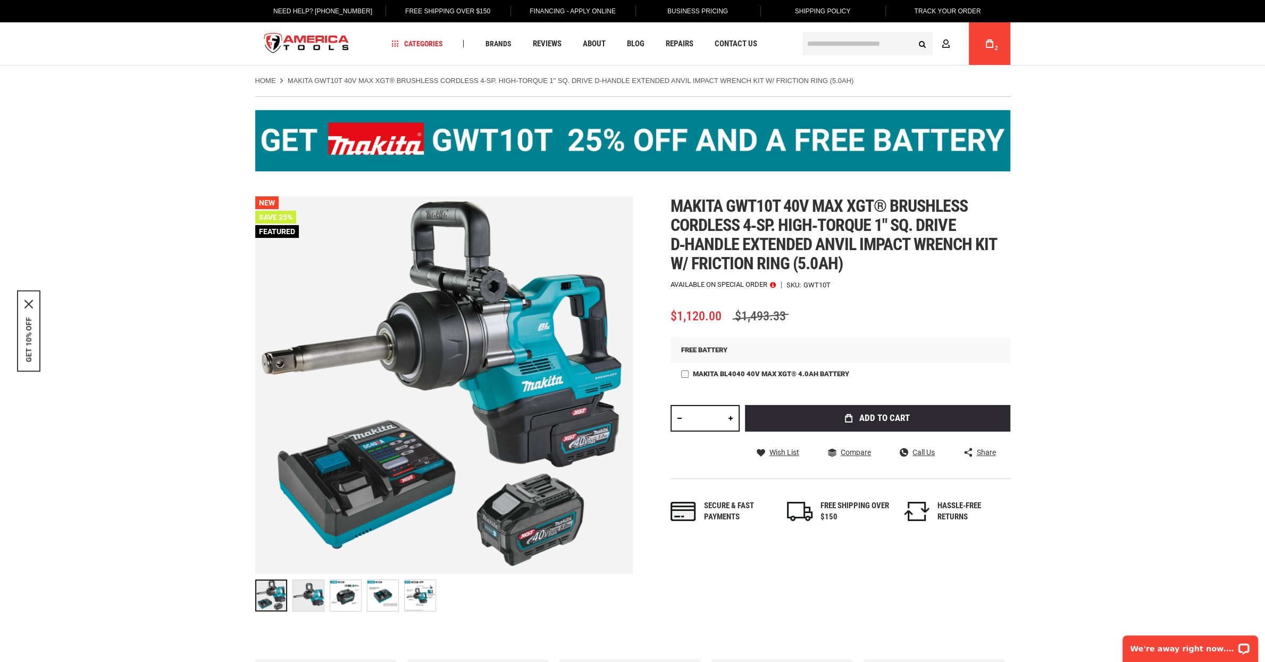
click at [848, 273] on h1 "Makita gwt10t 40v max xgt® brushless cordless 4‑sp. high‑torque 1" sq. drive d‑…" at bounding box center [841, 234] width 340 height 77
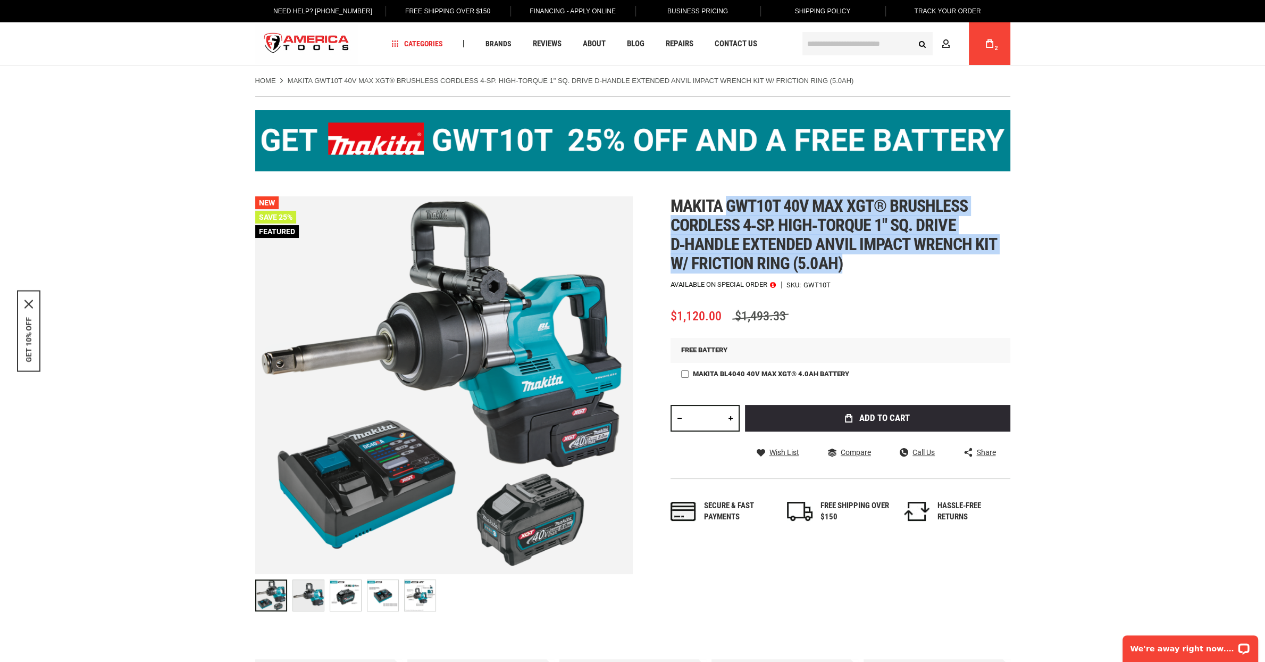
drag, startPoint x: 848, startPoint y: 277, endPoint x: 734, endPoint y: 213, distance: 130.2
click at [734, 213] on h1 "Makita gwt10t 40v max xgt® brushless cordless 4‑sp. high‑torque 1" sq. drive d‑…" at bounding box center [841, 234] width 340 height 77
click at [734, 213] on span "Makita gwt10t 40v max xgt® brushless cordless 4‑sp. high‑torque 1" sq. drive d‑…" at bounding box center [834, 235] width 326 height 78
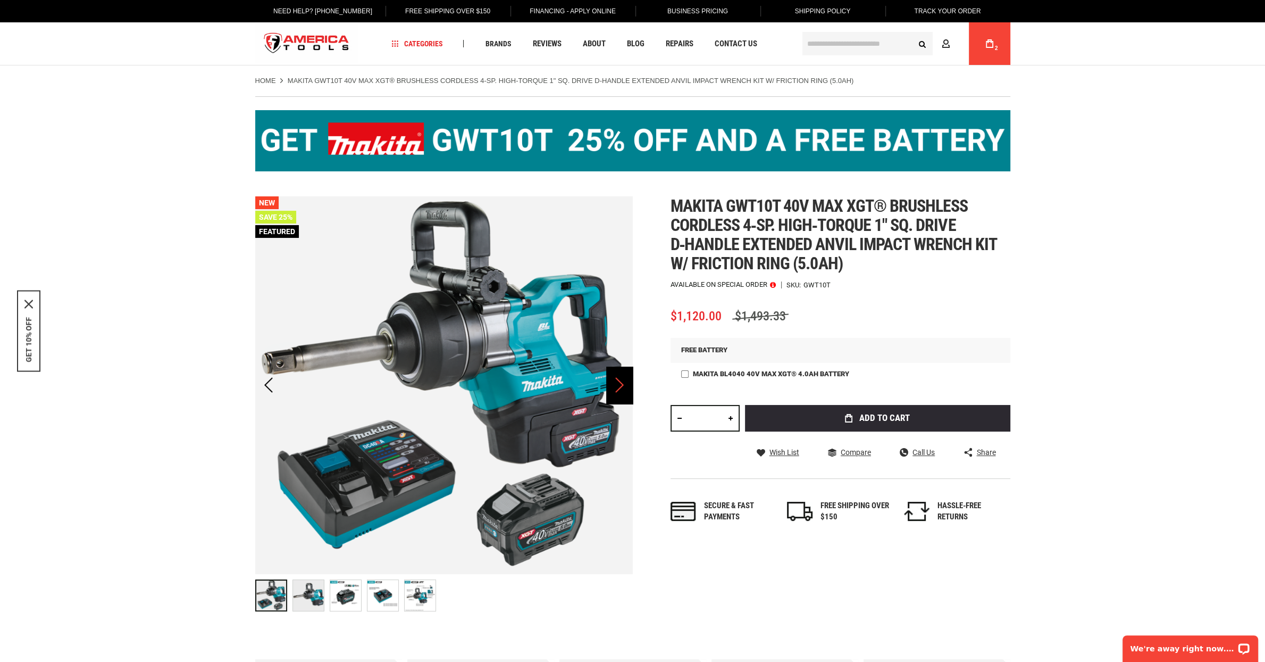
click at [614, 404] on div "Next" at bounding box center [619, 384] width 27 height 37
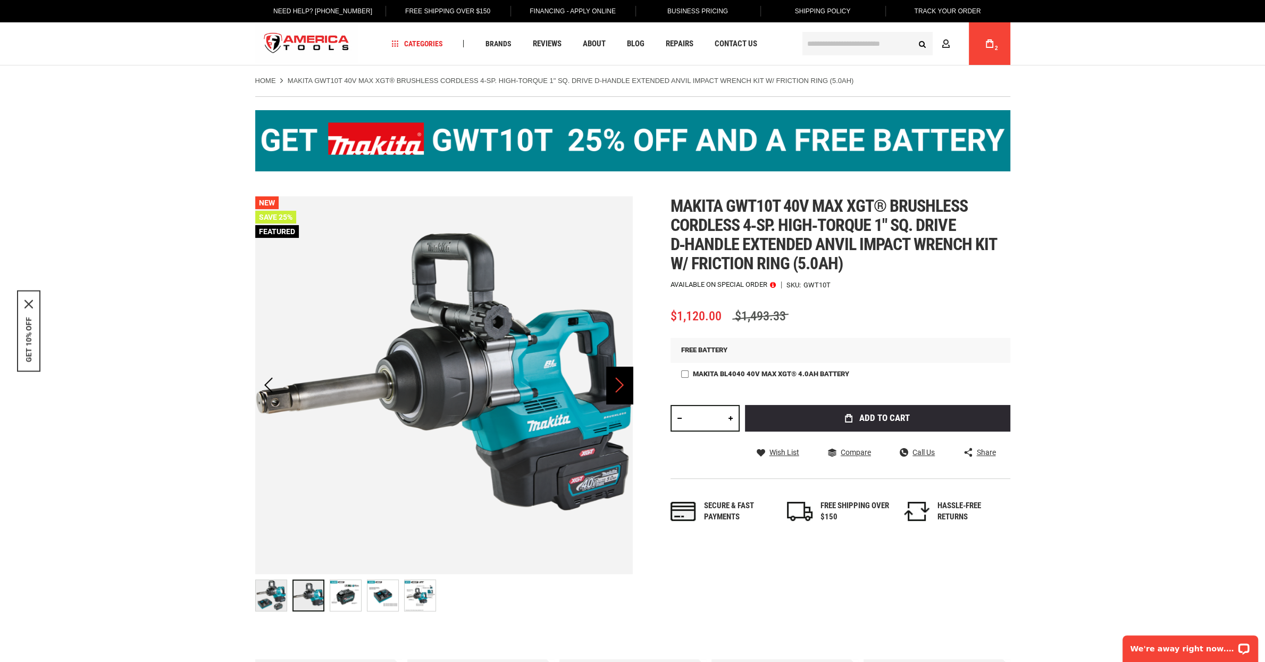
click at [614, 404] on div "Next" at bounding box center [619, 384] width 27 height 37
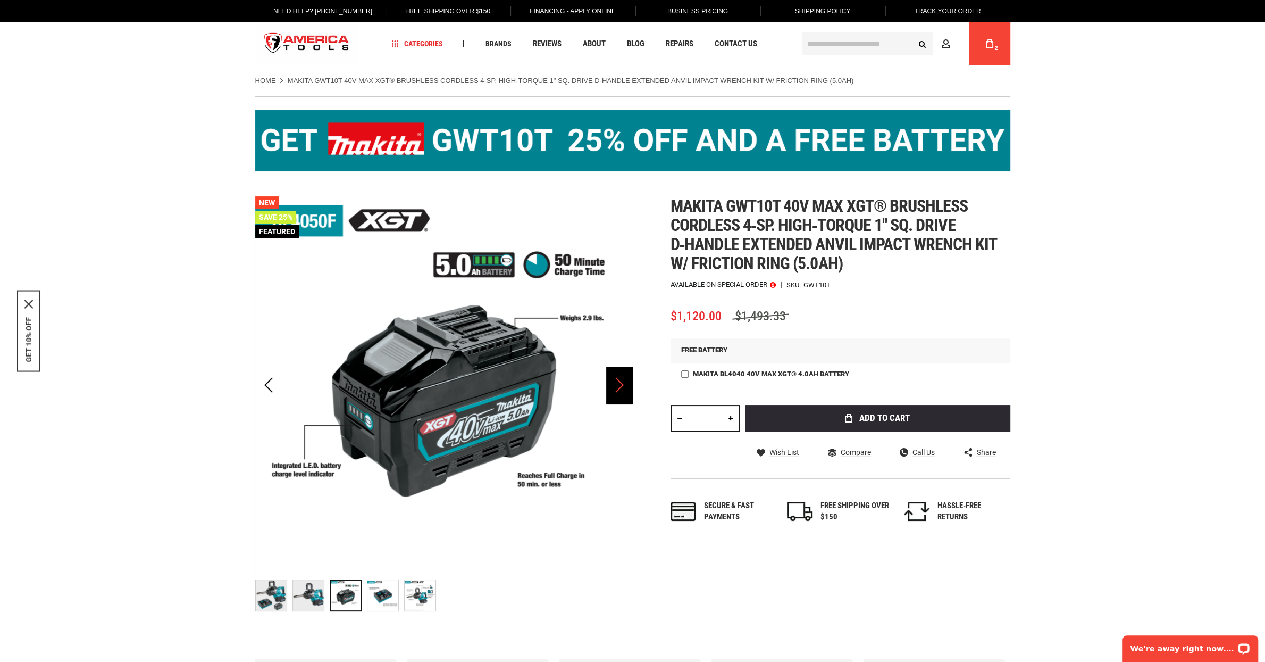
click at [625, 396] on div "Next" at bounding box center [619, 384] width 27 height 37
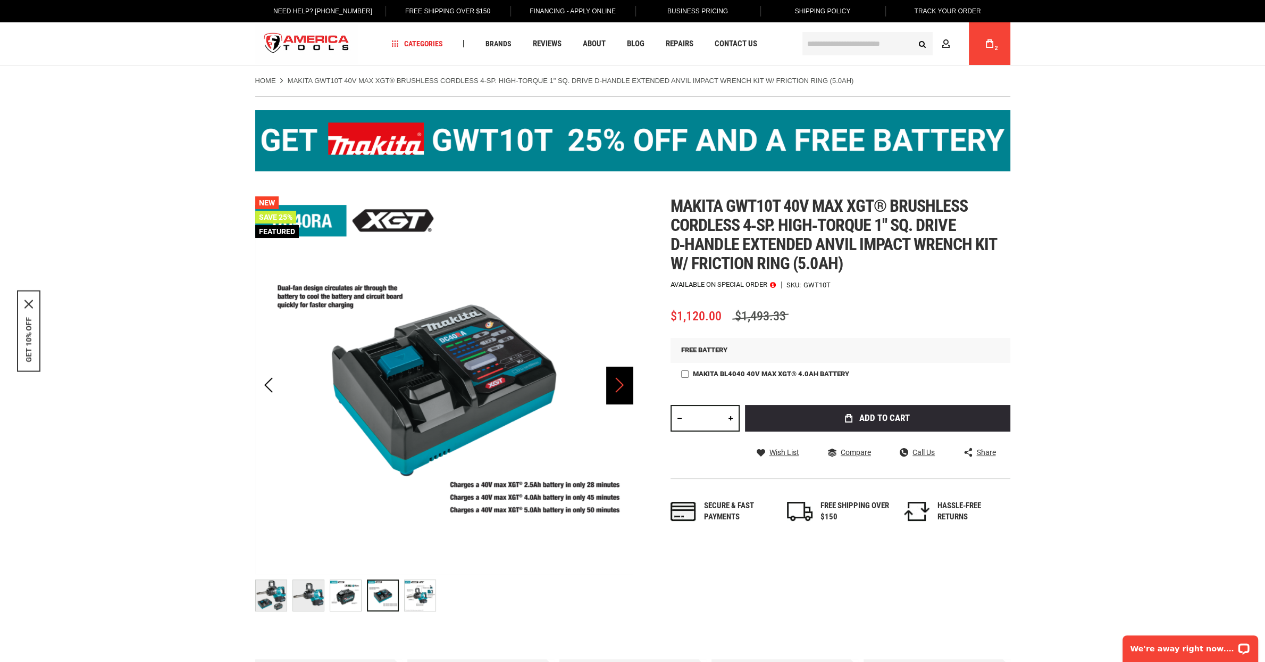
click at [625, 396] on div "Next" at bounding box center [619, 384] width 27 height 37
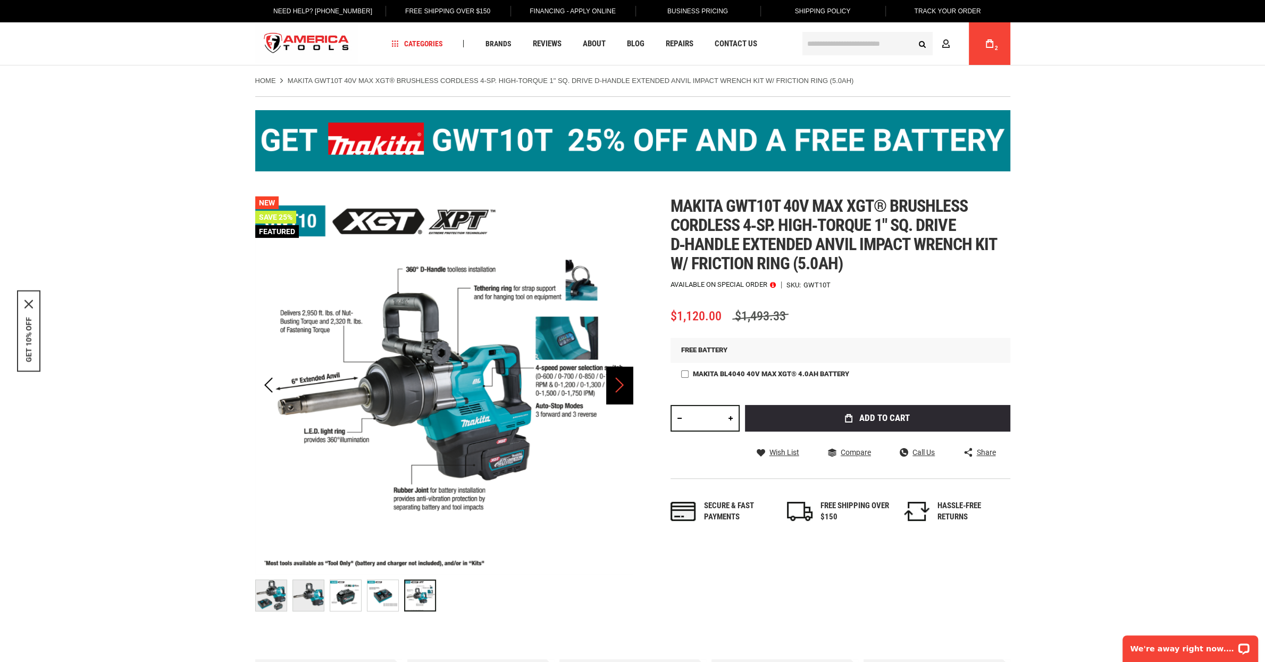
click at [625, 396] on div "Next" at bounding box center [619, 384] width 27 height 37
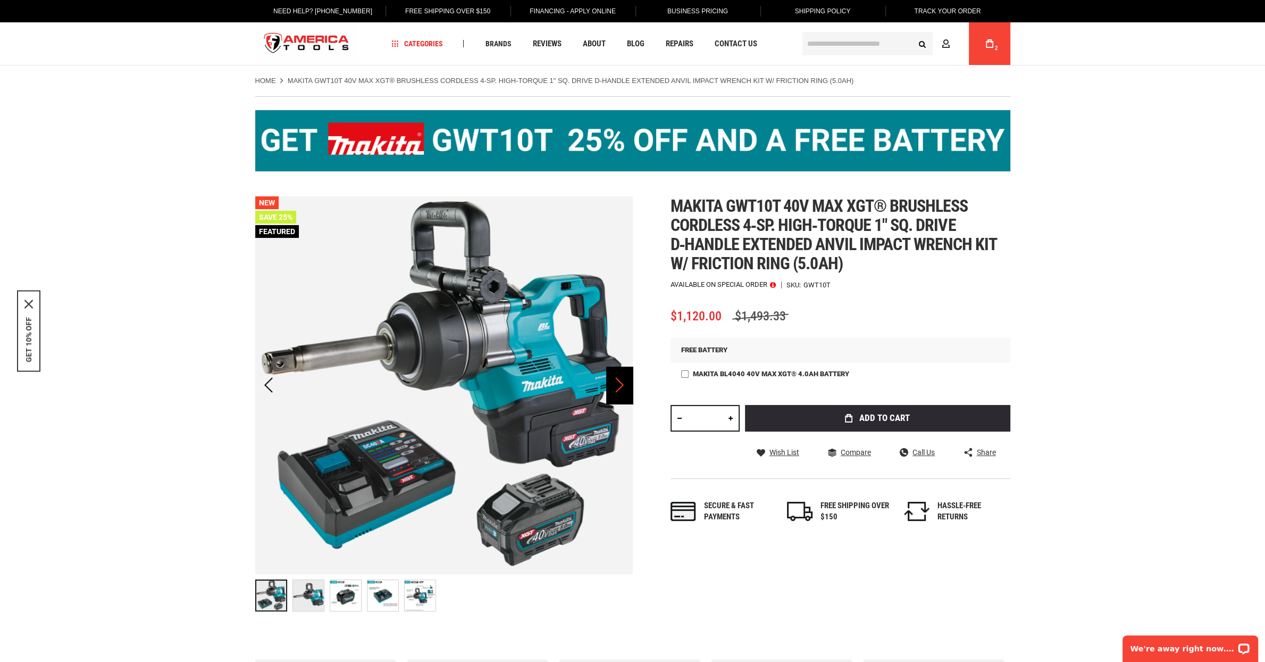
click at [625, 396] on div "Next" at bounding box center [619, 384] width 27 height 37
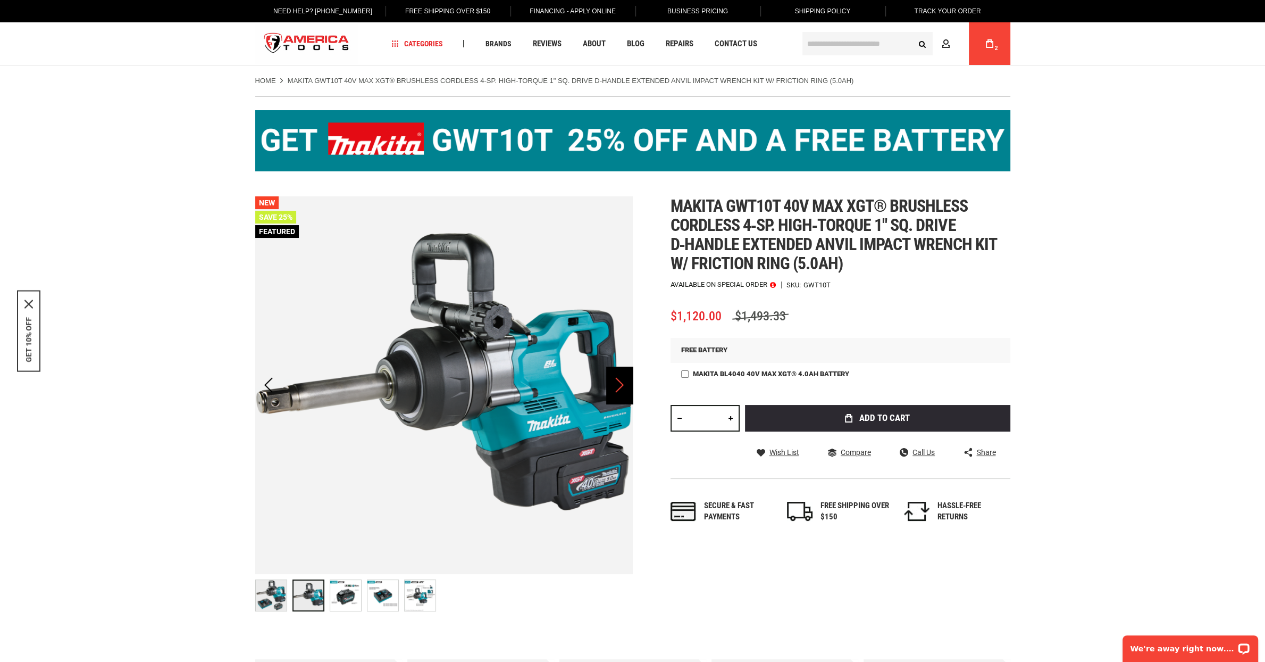
click at [625, 396] on div "Next" at bounding box center [619, 384] width 27 height 37
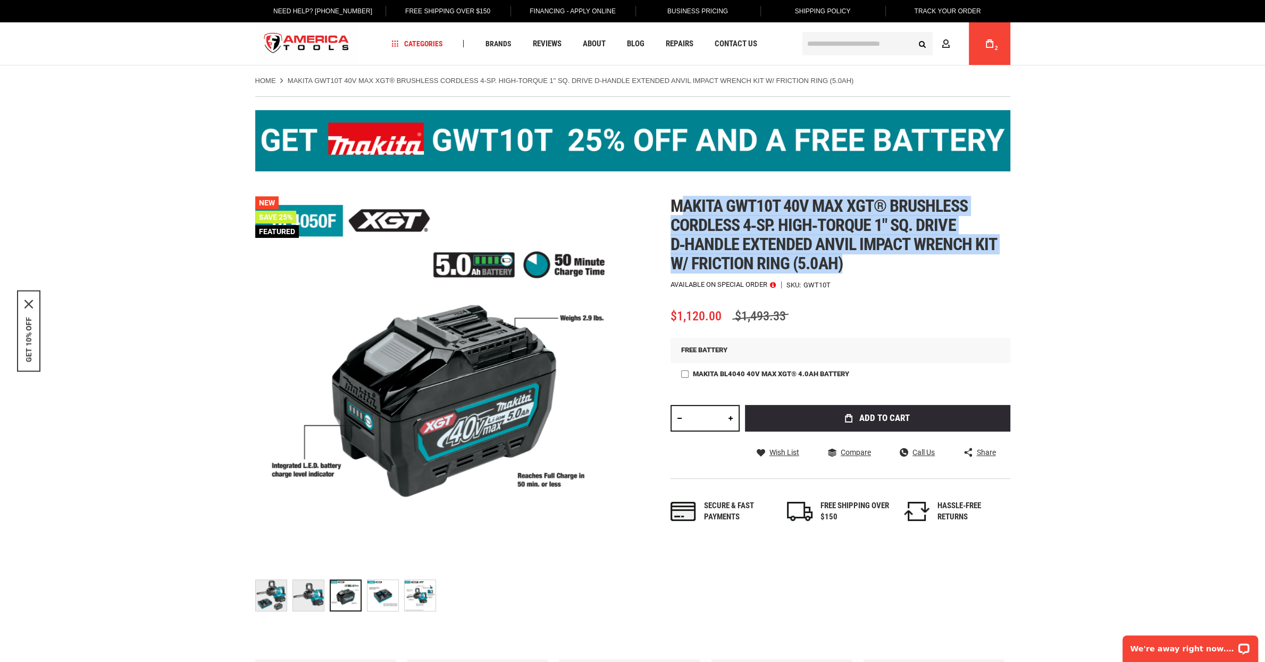
drag, startPoint x: 842, startPoint y: 277, endPoint x: 681, endPoint y: 216, distance: 172.7
click at [681, 216] on h1 "Makita gwt10t 40v max xgt® brushless cordless 4‑sp. high‑torque 1" sq. drive d‑…" at bounding box center [841, 234] width 340 height 77
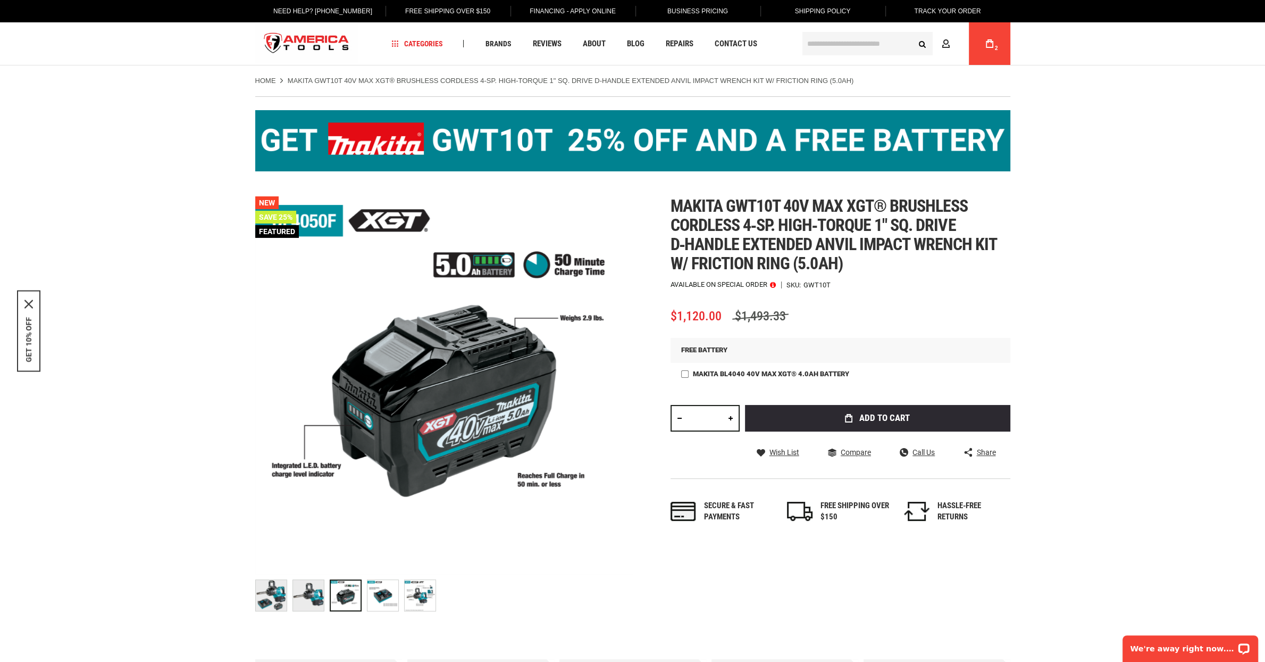
click at [681, 216] on span "Makita gwt10t 40v max xgt® brushless cordless 4‑sp. high‑torque 1" sq. drive d‑…" at bounding box center [834, 235] width 326 height 78
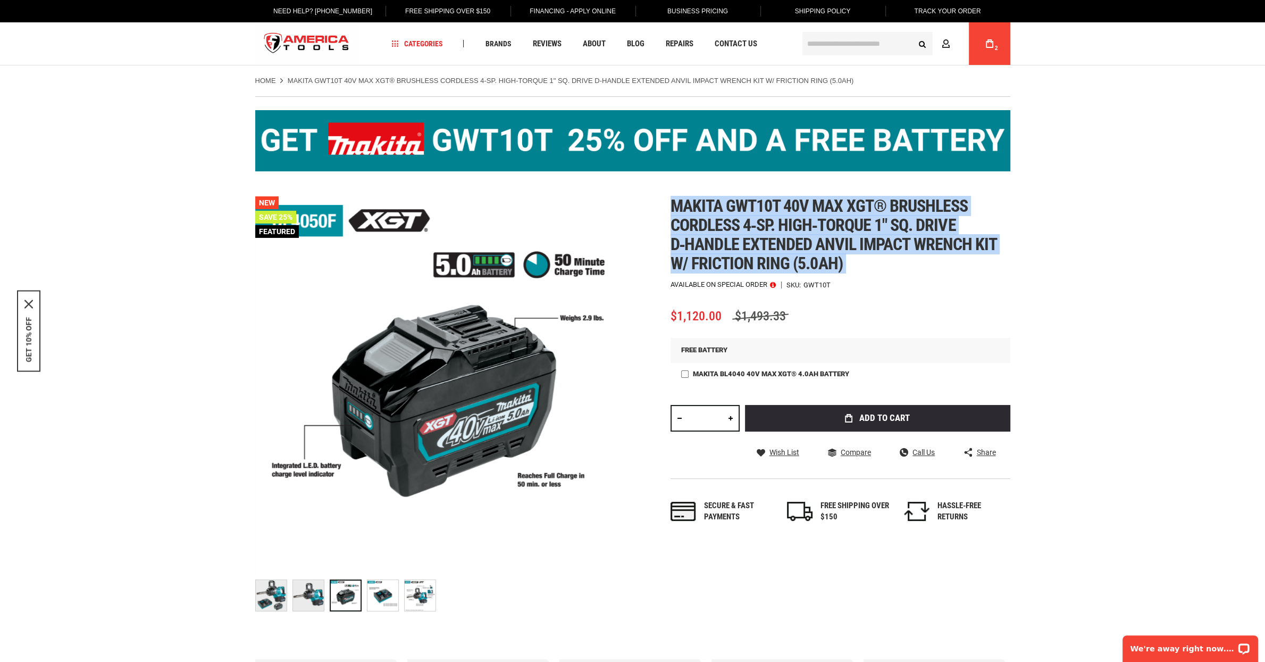
drag, startPoint x: 681, startPoint y: 216, endPoint x: 815, endPoint y: 258, distance: 141.0
click at [815, 258] on span "Makita gwt10t 40v max xgt® brushless cordless 4‑sp. high‑torque 1" sq. drive d‑…" at bounding box center [834, 235] width 326 height 78
click at [815, 257] on span "Makita gwt10t 40v max xgt® brushless cordless 4‑sp. high‑torque 1" sq. drive d‑…" at bounding box center [834, 235] width 326 height 78
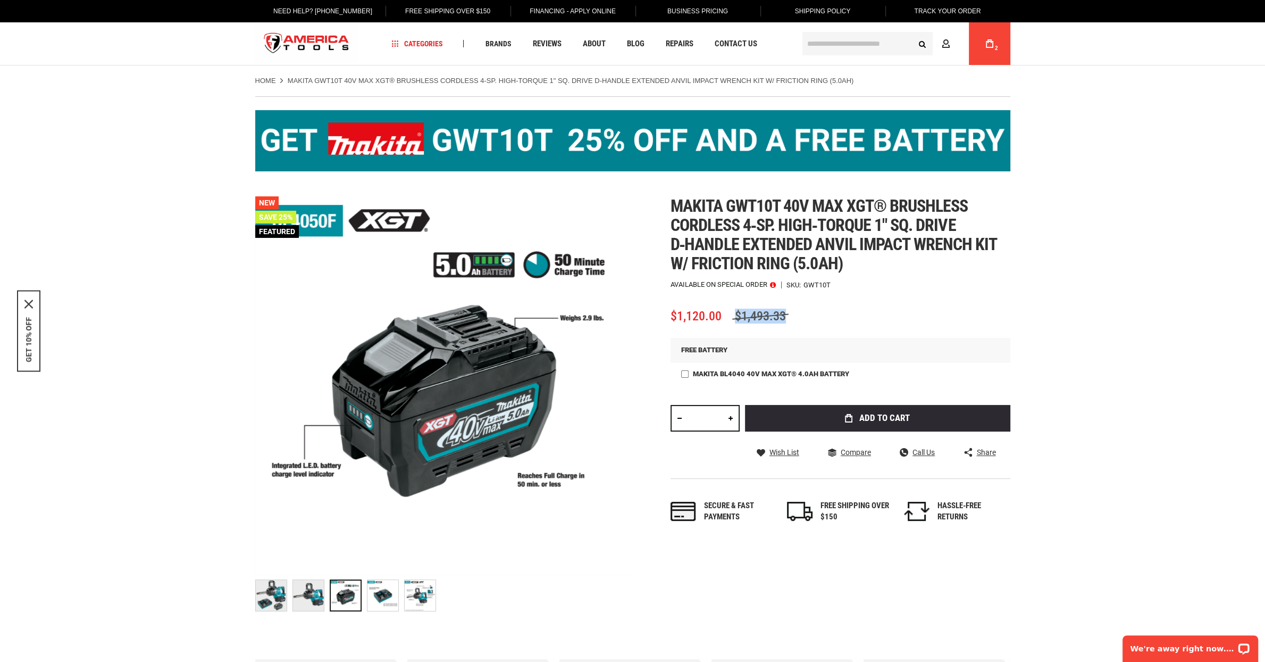
drag, startPoint x: 785, startPoint y: 325, endPoint x: 728, endPoint y: 324, distance: 56.9
click at [728, 323] on div "$1,120.00 $1,493.33" at bounding box center [841, 316] width 340 height 13
click at [287, 39] on img "store logo" at bounding box center [306, 44] width 103 height 40
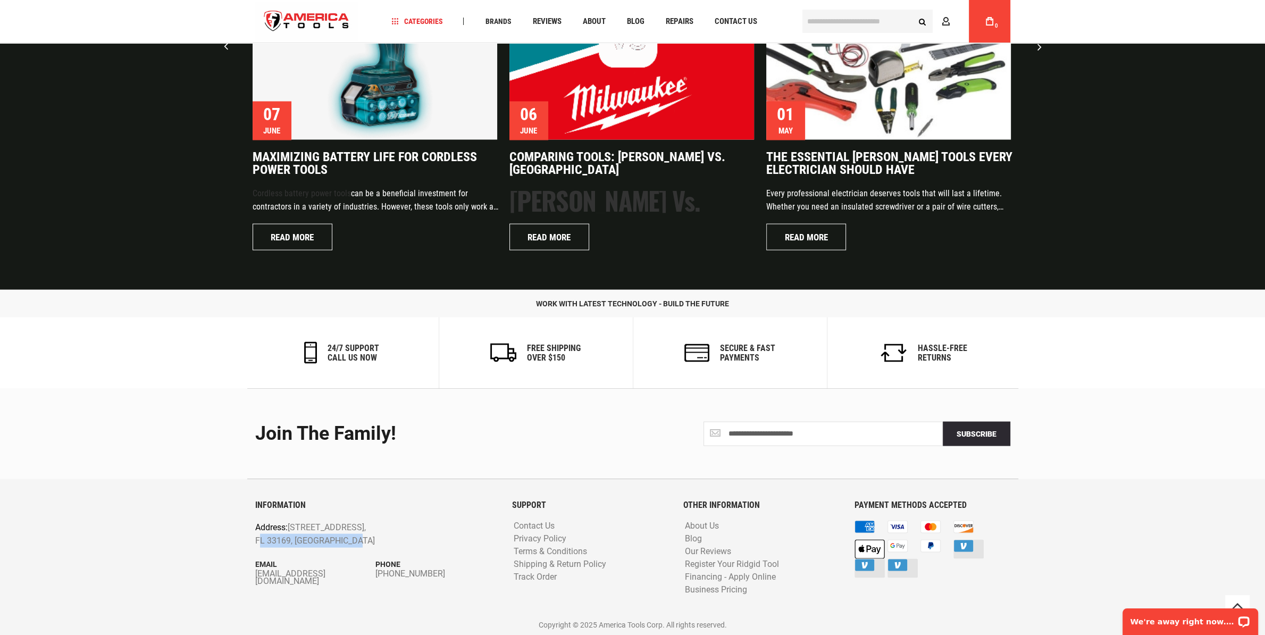
drag, startPoint x: 355, startPoint y: 540, endPoint x: 256, endPoint y: 537, distance: 99.5
click at [256, 537] on p "Address: [STREET_ADDRESS]" at bounding box center [351, 533] width 193 height 27
drag, startPoint x: 256, startPoint y: 537, endPoint x: 289, endPoint y: 537, distance: 33.0
click at [289, 537] on p "Address: [STREET_ADDRESS]" at bounding box center [351, 533] width 193 height 27
click at [289, 537] on p "Address: 1157 NW 159th Dr, Miami, FL 33169, United States" at bounding box center [351, 533] width 193 height 27
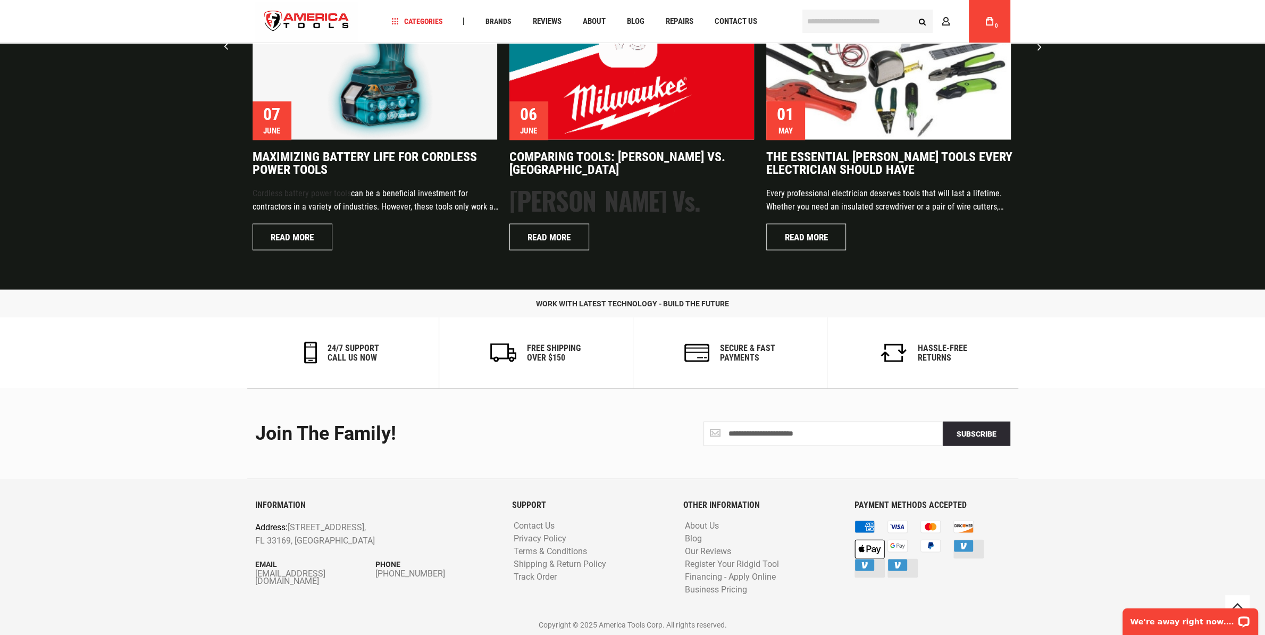
drag, startPoint x: 290, startPoint y: 537, endPoint x: 366, endPoint y: 527, distance: 76.2
click at [366, 527] on p "Address: 1157 NW 159th Dr, Miami, FL 33169, United States" at bounding box center [351, 533] width 193 height 27
copy p "Miami, FL 33169"
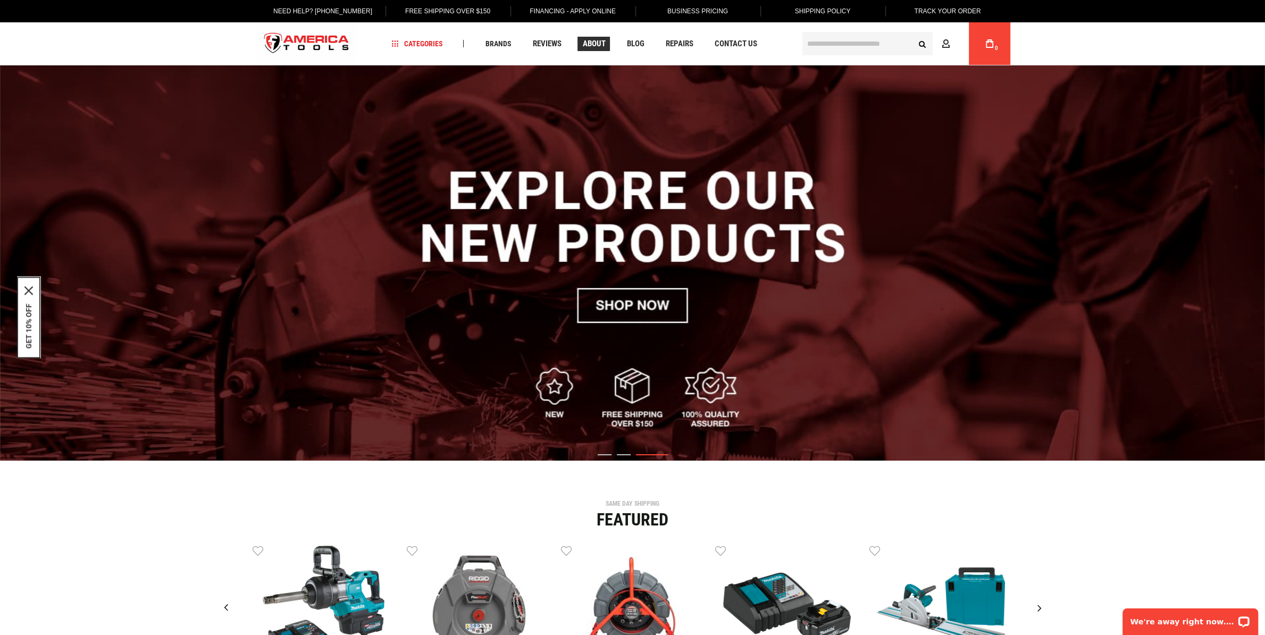
click at [588, 41] on span "About" at bounding box center [593, 44] width 23 height 8
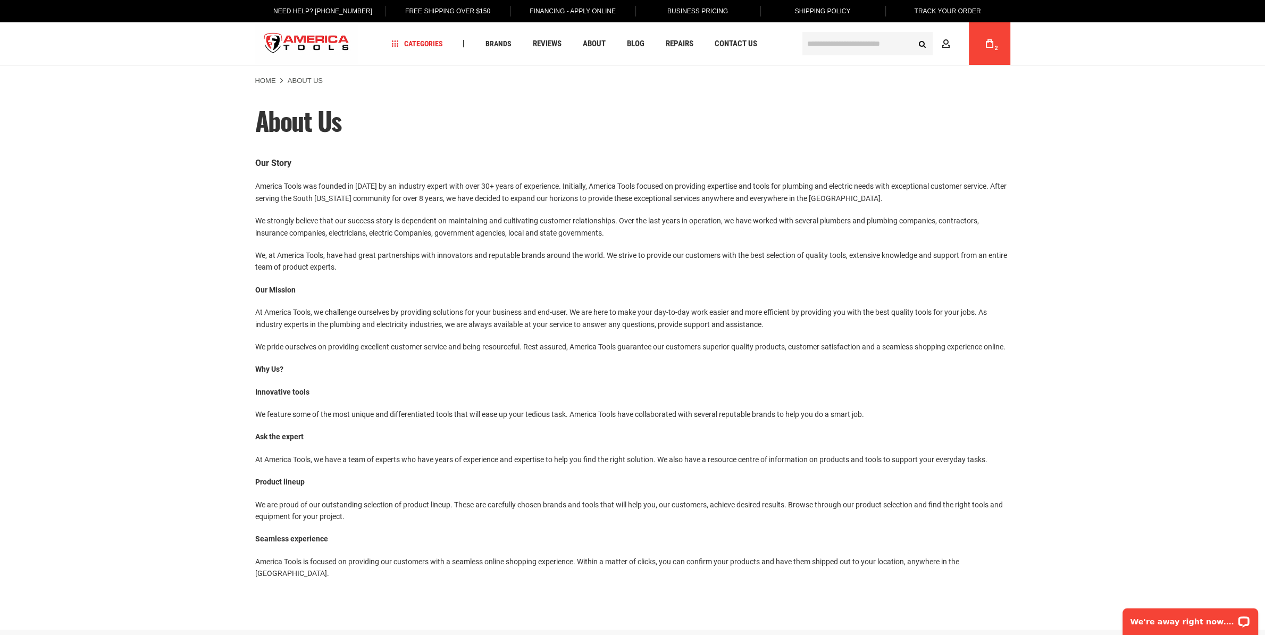
drag, startPoint x: 380, startPoint y: 194, endPoint x: 886, endPoint y: 244, distance: 508.3
click at [886, 244] on div "Our Story America Tools was founded in [DATE] by an industry expert with over 3…" at bounding box center [632, 367] width 755 height 423
click at [886, 239] on p "We strongly believe that our success story is dependent on maintaining and cult…" at bounding box center [632, 227] width 755 height 24
drag, startPoint x: 570, startPoint y: 205, endPoint x: 289, endPoint y: 195, distance: 280.5
click at [289, 195] on div "Our Story America Tools was founded in [DATE] by an industry expert with over 3…" at bounding box center [632, 367] width 755 height 423
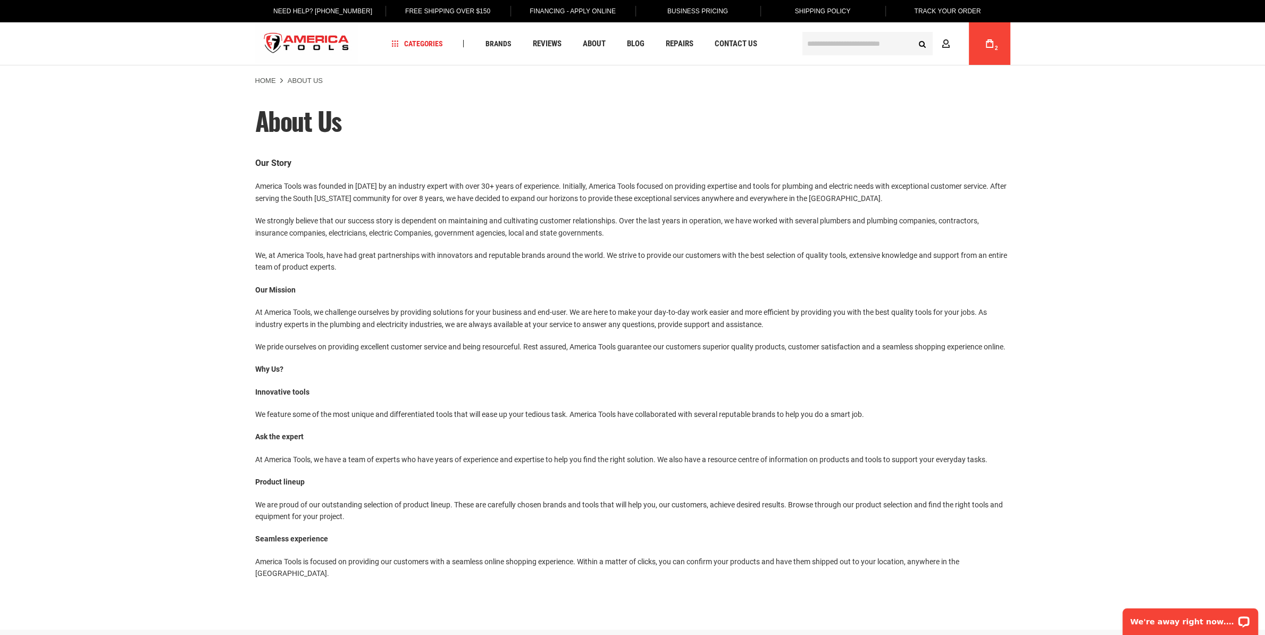
click at [289, 195] on p "America Tools was founded in [DATE] by an industry expert with over 30+ years o…" at bounding box center [632, 192] width 755 height 24
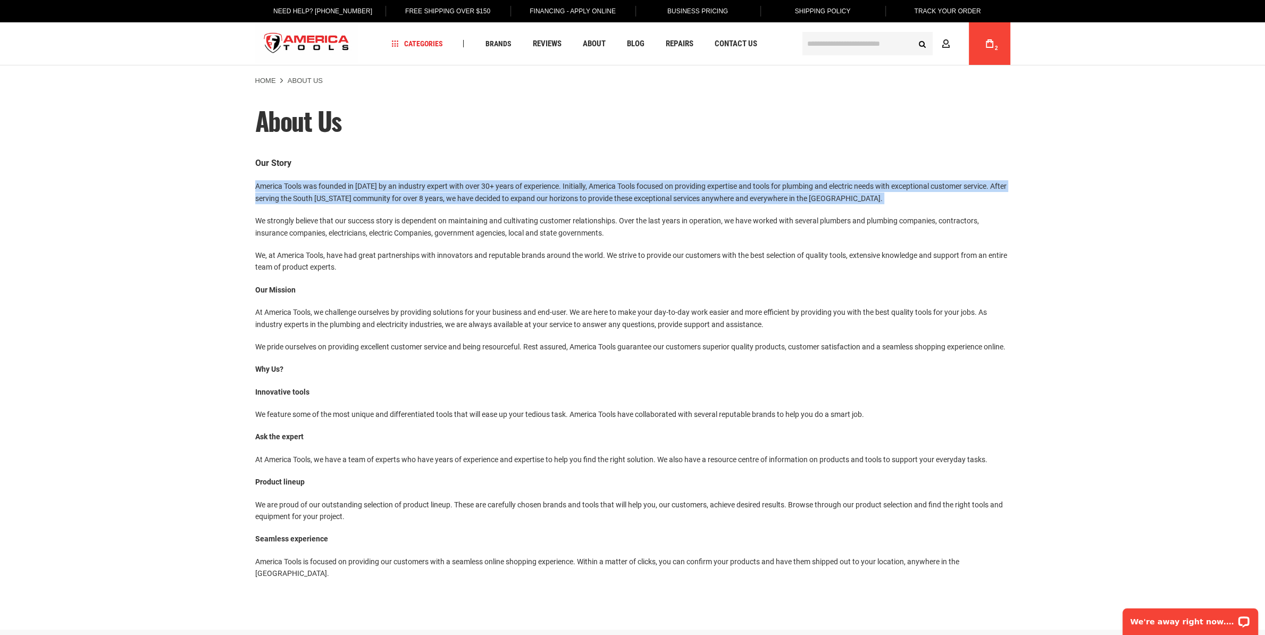
drag, startPoint x: 289, startPoint y: 195, endPoint x: 772, endPoint y: 248, distance: 485.3
click at [772, 248] on div "Our Story America Tools was founded in [DATE] by an industry expert with over 3…" at bounding box center [632, 367] width 755 height 423
click at [771, 239] on p "We strongly believe that our success story is dependent on maintaining and cult…" at bounding box center [632, 227] width 755 height 24
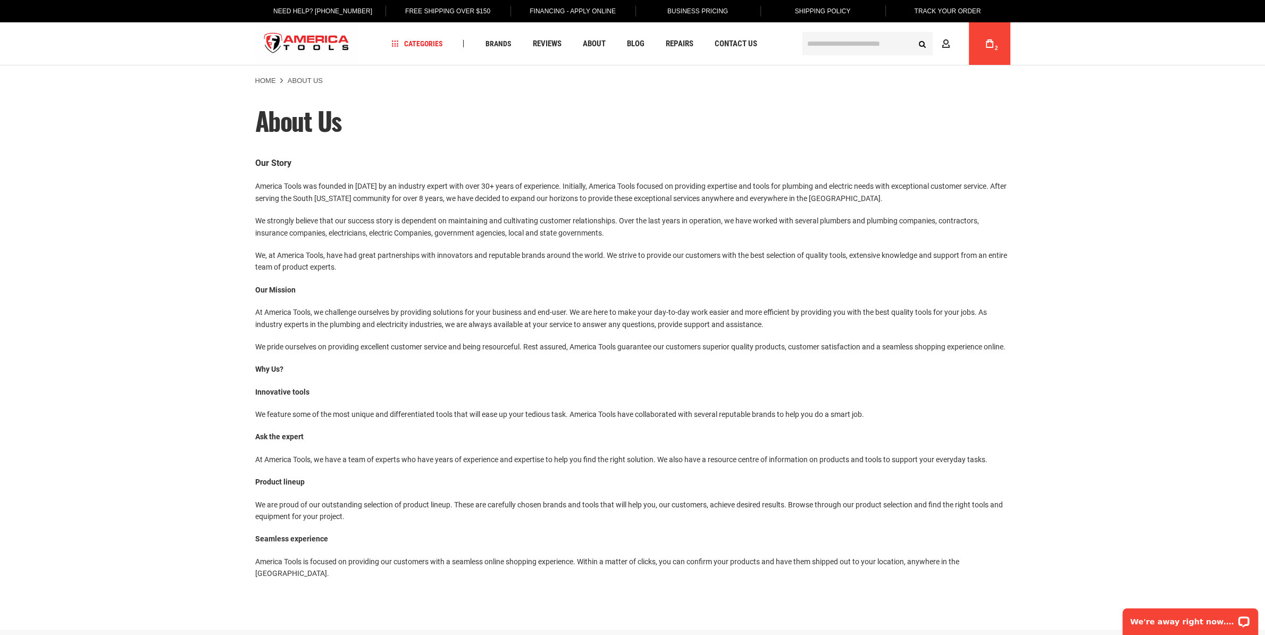
drag, startPoint x: 343, startPoint y: 204, endPoint x: 522, endPoint y: 311, distance: 208.4
click at [522, 311] on div "Our Story America Tools was founded in [DATE] by an industry expert with over 3…" at bounding box center [632, 367] width 755 height 423
click at [522, 309] on div "Our Story America Tools was founded in [DATE] by an industry expert with over 3…" at bounding box center [632, 367] width 755 height 423
drag, startPoint x: 498, startPoint y: 261, endPoint x: 313, endPoint y: 198, distance: 194.9
click at [313, 198] on div "Our Story America Tools was founded in [DATE] by an industry expert with over 3…" at bounding box center [632, 367] width 755 height 423
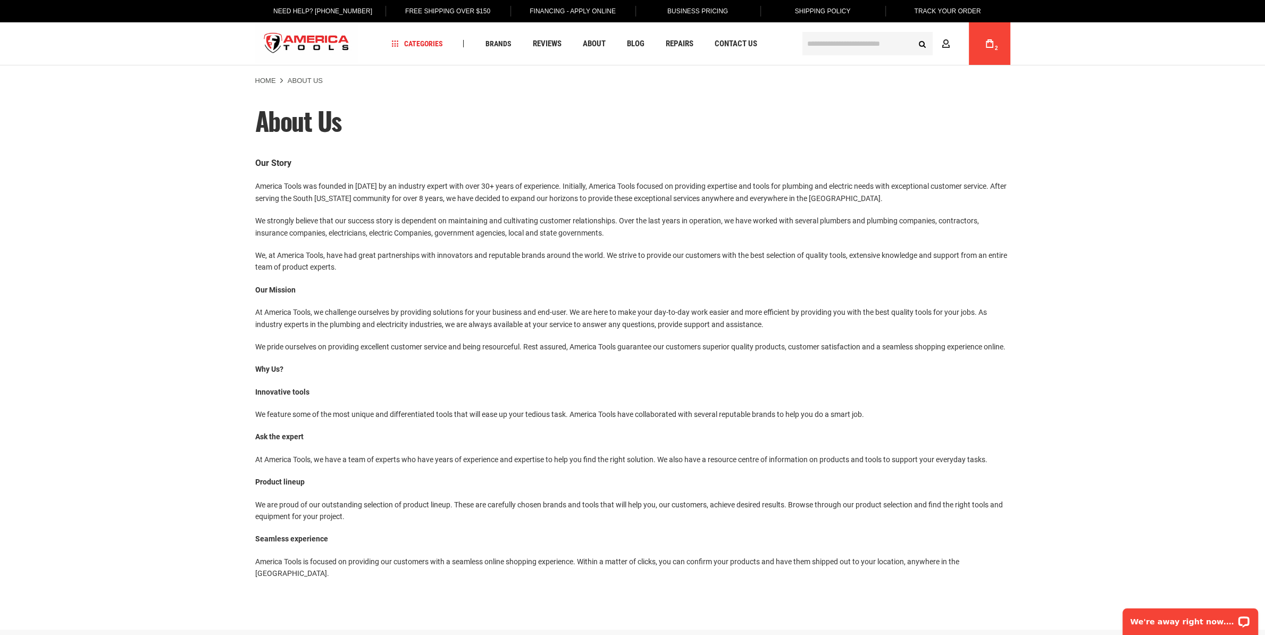
click at [313, 196] on p "America Tools was founded in 2014 by an industry expert with over 30+ years of …" at bounding box center [632, 192] width 755 height 24
click at [311, 193] on p "America Tools was founded in 2014 by an industry expert with over 30+ years of …" at bounding box center [632, 192] width 755 height 24
drag, startPoint x: 308, startPoint y: 189, endPoint x: 543, endPoint y: 281, distance: 251.5
click at [543, 281] on div "Our Story America Tools was founded in 2014 by an industry expert with over 30+…" at bounding box center [632, 367] width 755 height 423
click at [543, 273] on p "We, at America Tools, have had great partnerships with innovators and reputable…" at bounding box center [632, 261] width 755 height 24
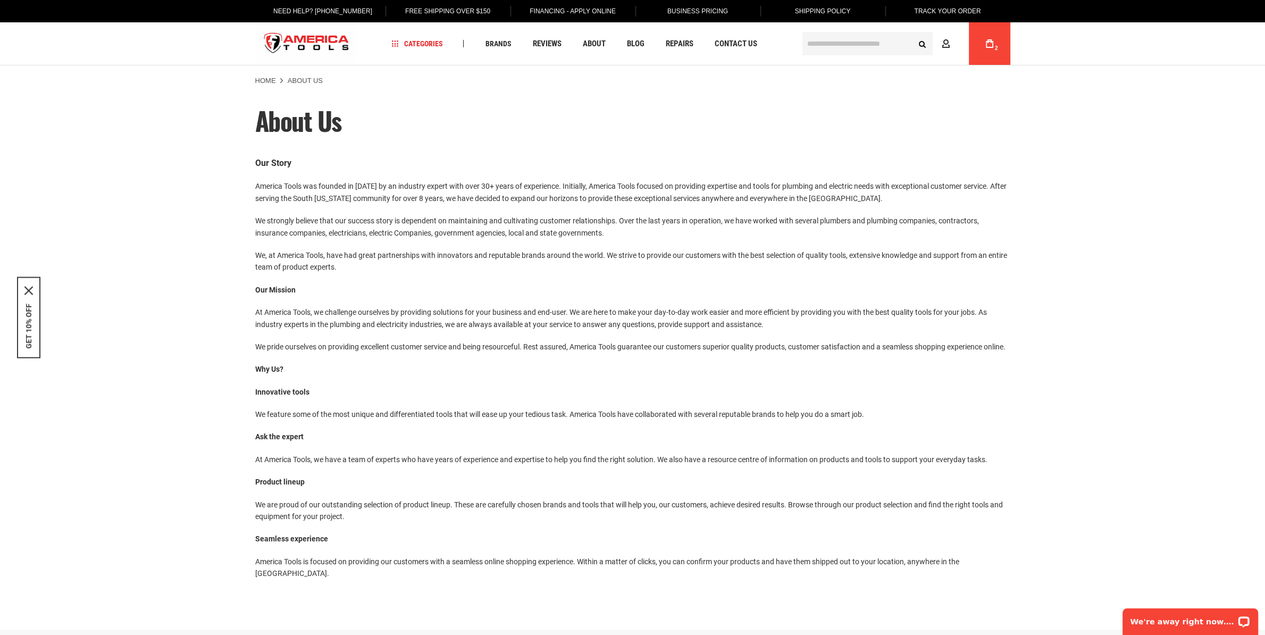
click at [297, 38] on img "store logo" at bounding box center [306, 44] width 103 height 40
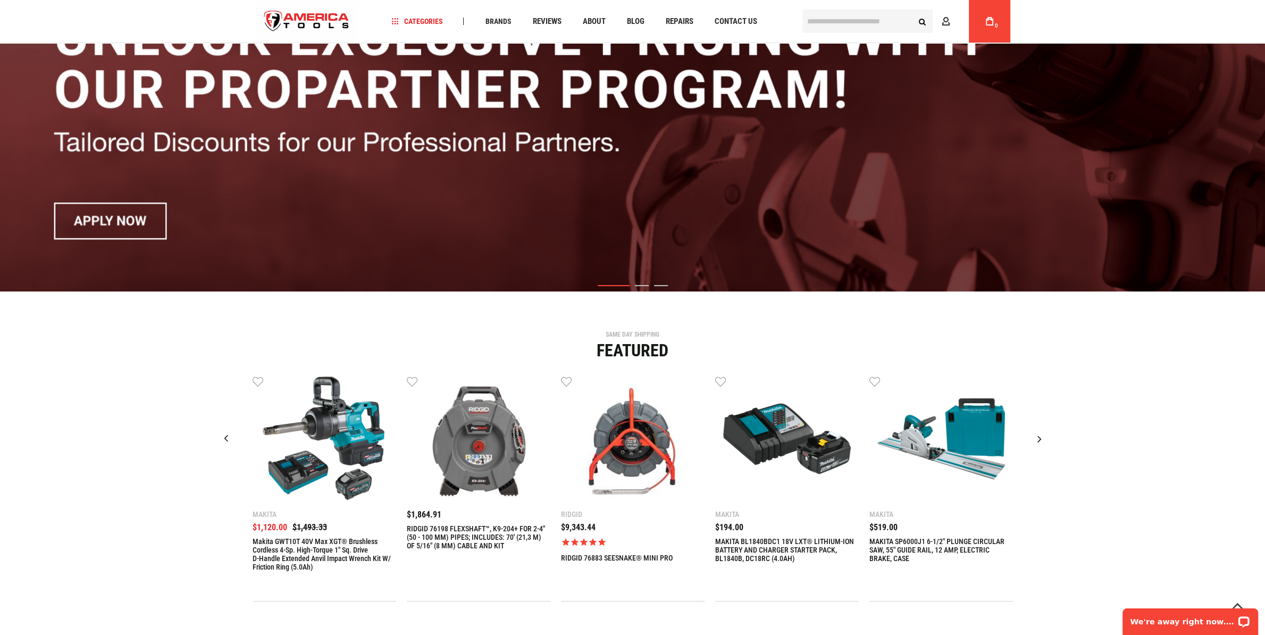
click at [341, 469] on img "1 / 9" at bounding box center [325, 439] width 128 height 128
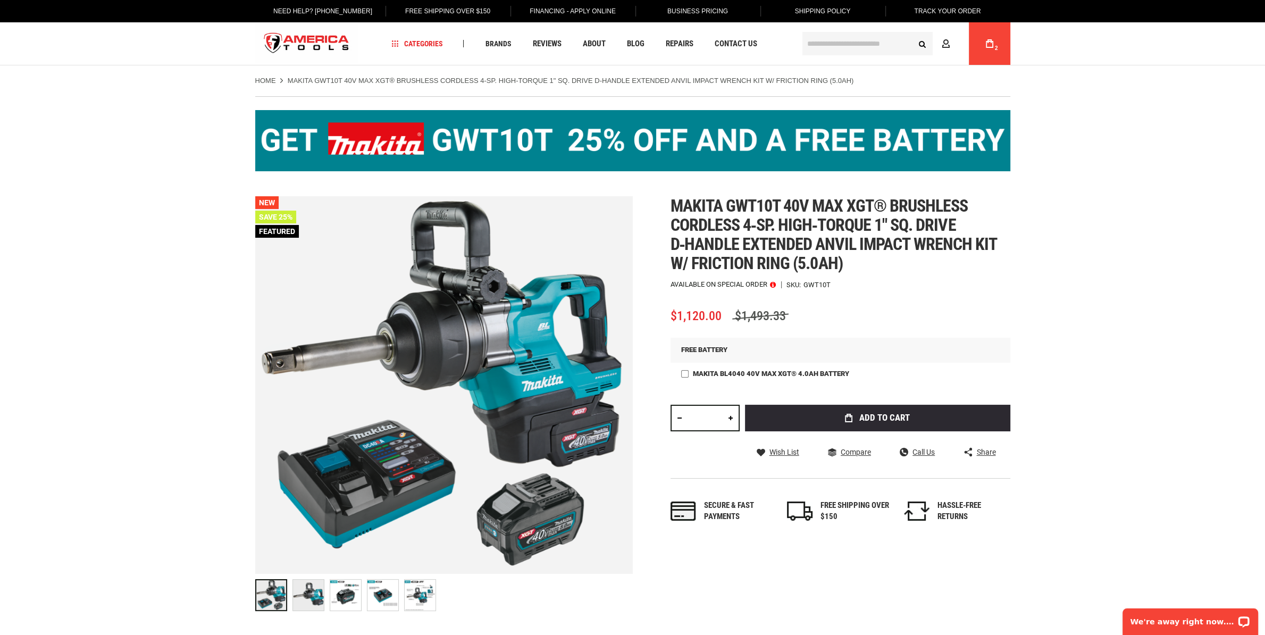
click at [989, 45] on icon at bounding box center [989, 43] width 7 height 9
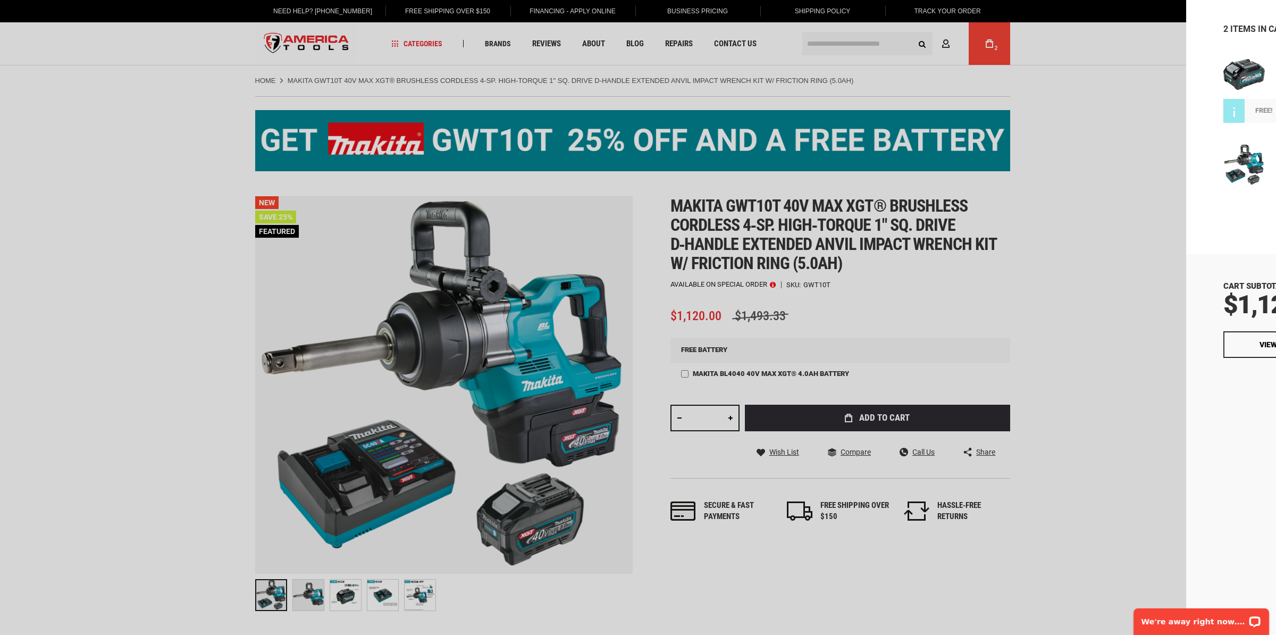
drag, startPoint x: 854, startPoint y: 276, endPoint x: 654, endPoint y: 206, distance: 211.8
click at [654, 206] on div at bounding box center [638, 317] width 1276 height 635
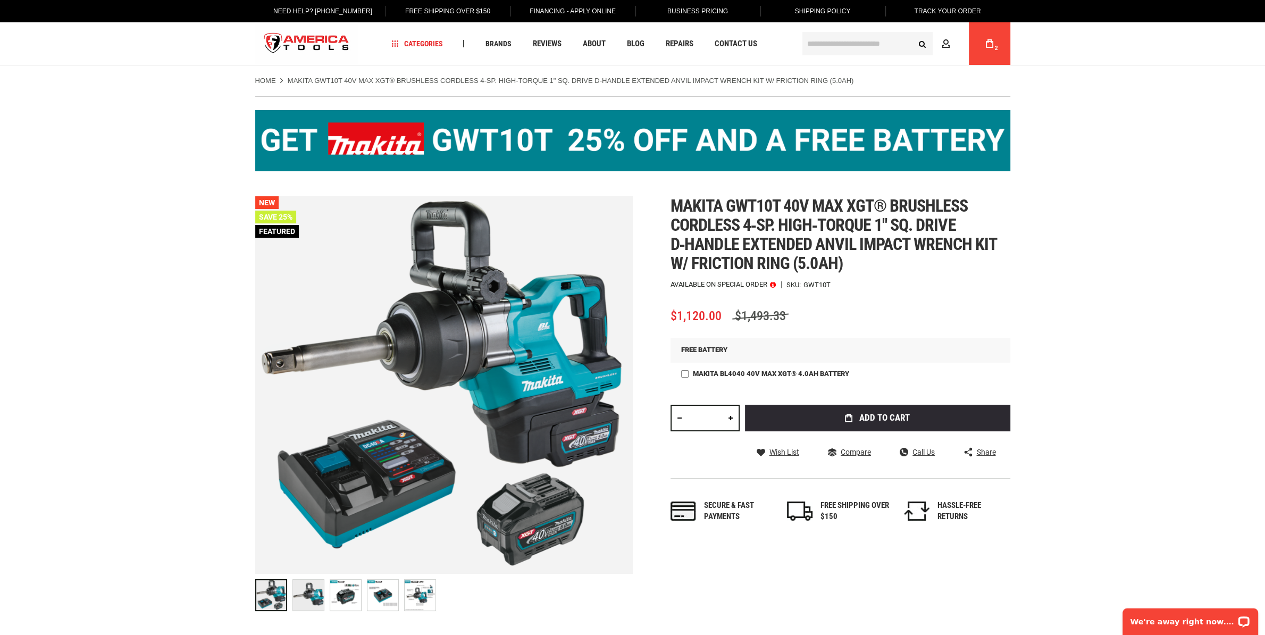
click at [654, 206] on div at bounding box center [632, 317] width 1265 height 635
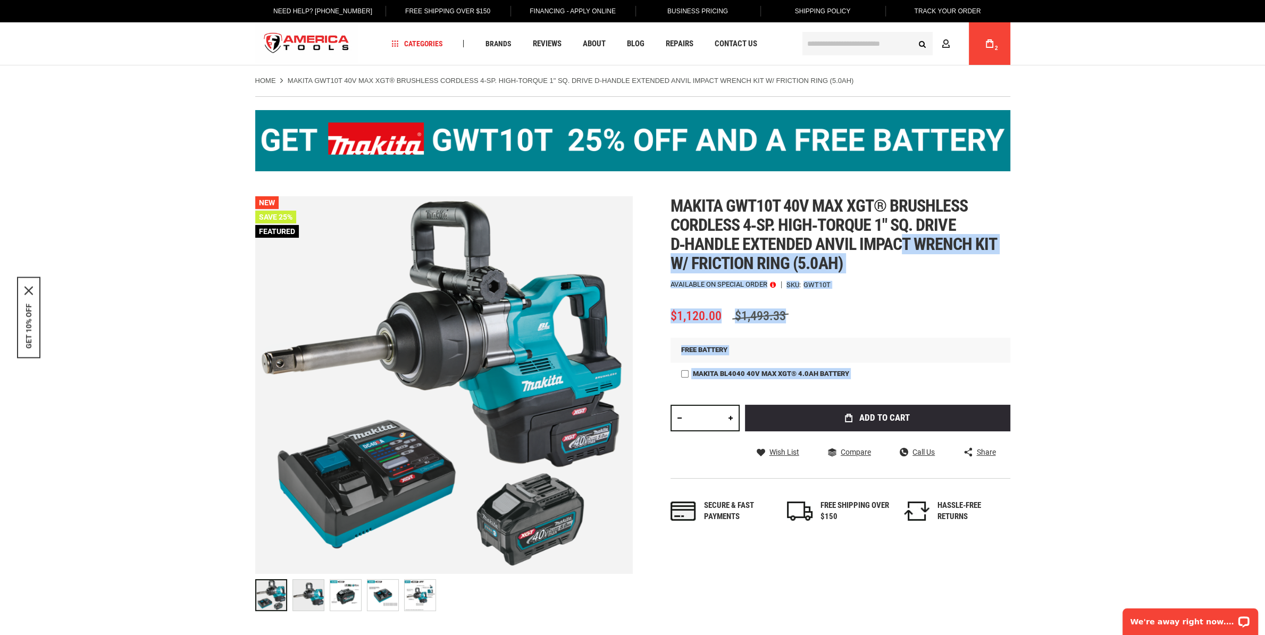
drag, startPoint x: 664, startPoint y: 210, endPoint x: 897, endPoint y: 261, distance: 238.5
click at [898, 261] on div "Skip to the end of the images gallery Skip to the beginning of the images galle…" at bounding box center [632, 406] width 755 height 420
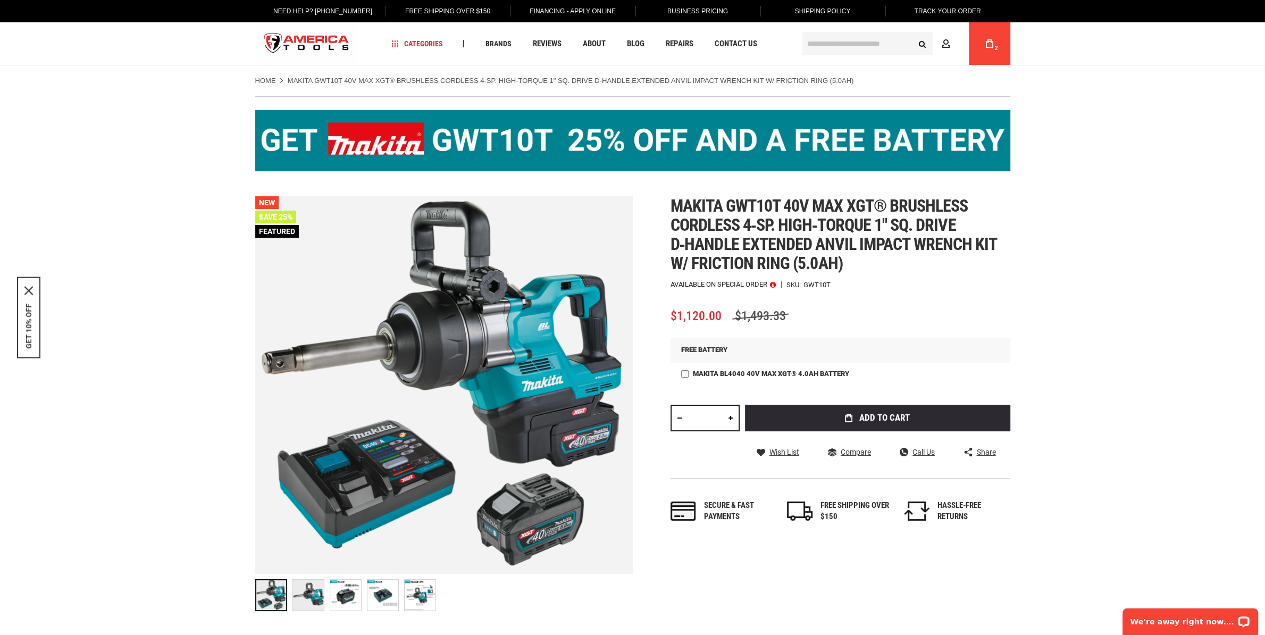
click at [896, 261] on span "Makita gwt10t 40v max xgt® brushless cordless 4‑sp. high‑torque 1" sq. drive d‑…" at bounding box center [834, 235] width 326 height 78
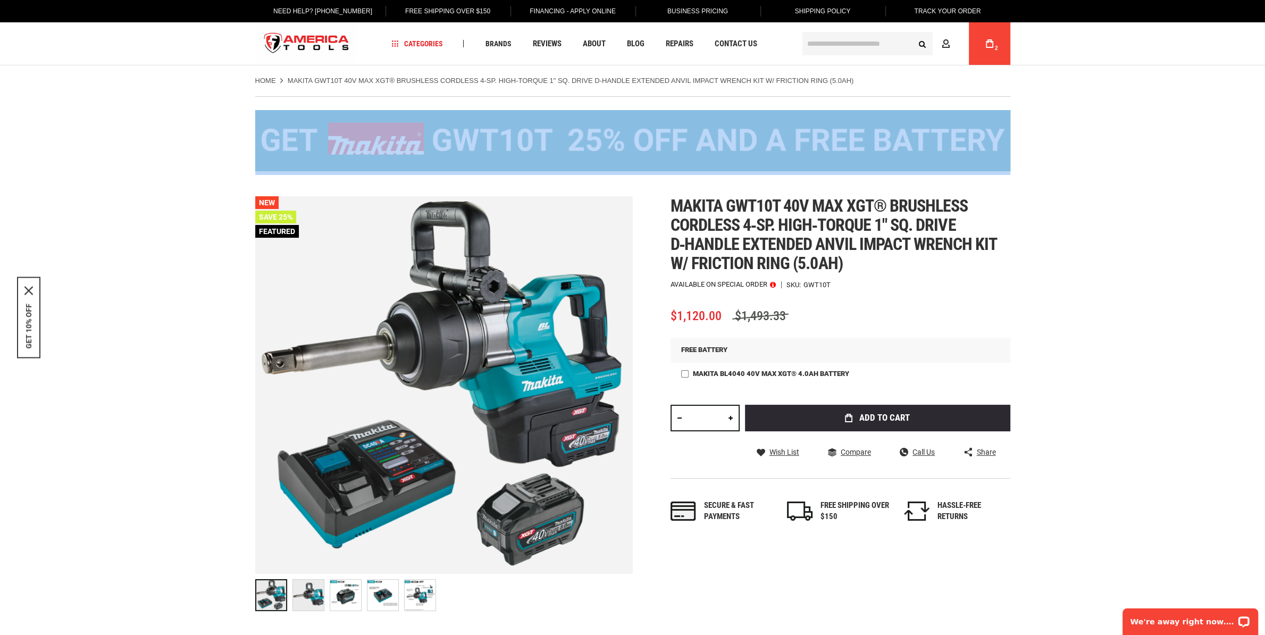
drag, startPoint x: 835, startPoint y: 272, endPoint x: 706, endPoint y: 205, distance: 145.1
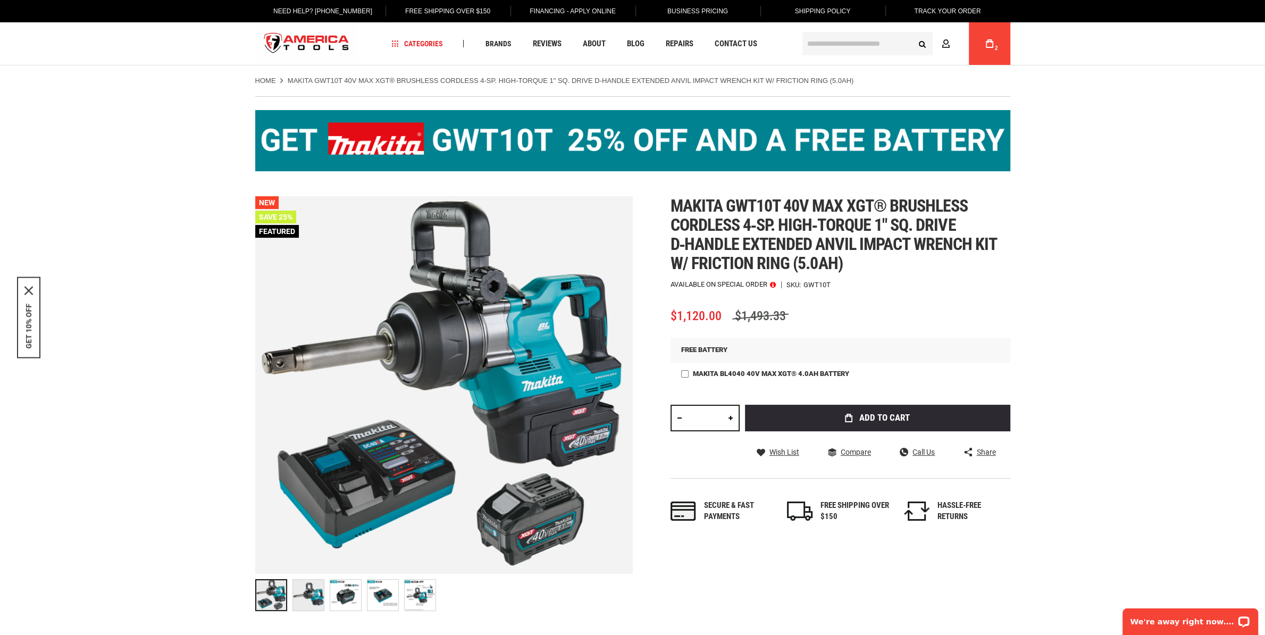
click at [706, 196] on div at bounding box center [632, 146] width 755 height 100
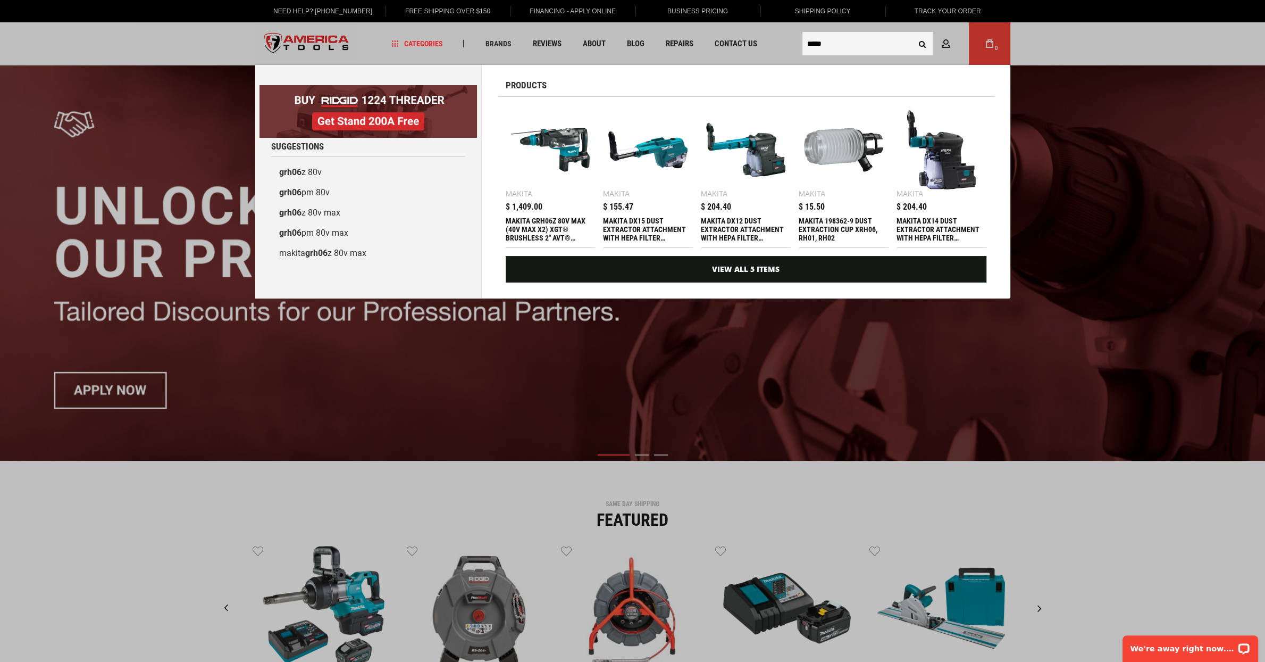
type input "*****"
click at [515, 223] on div "MAKITA GRH06Z 80V MAX (40V MAX X2) XGT® BRUSHLESS 2" AVT® ROTARY HAMMER, ACCEPT…" at bounding box center [551, 229] width 90 height 26
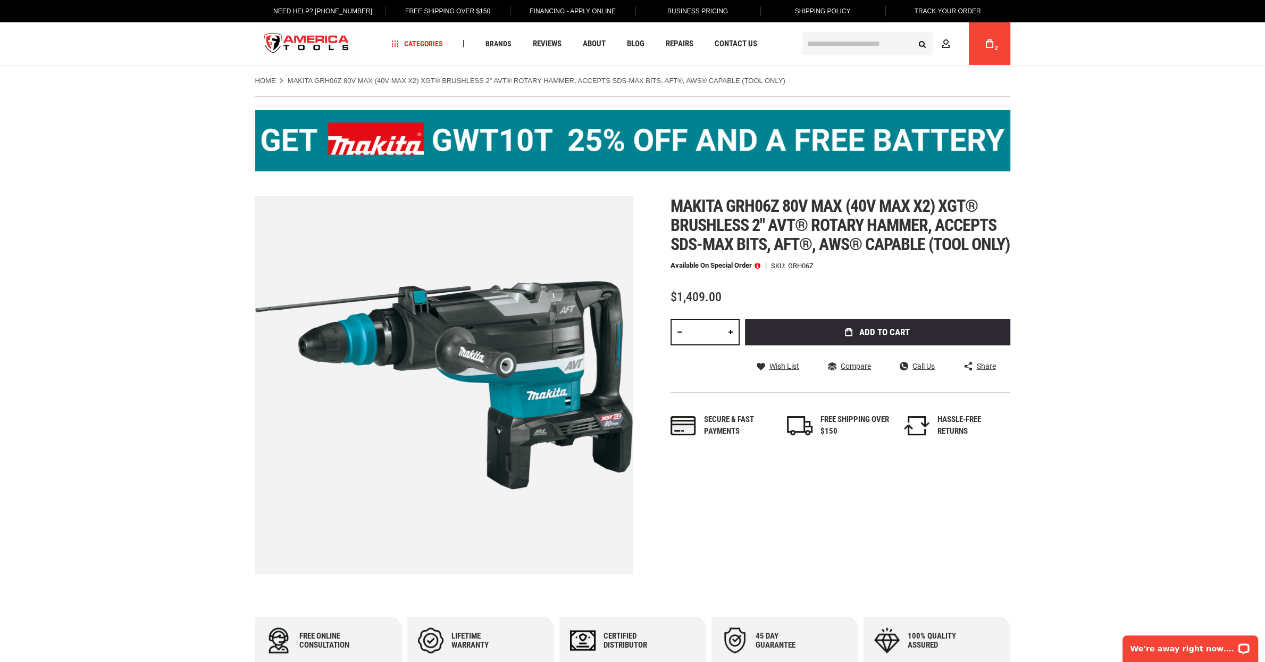
click at [800, 269] on div "GRH06Z" at bounding box center [801, 265] width 26 height 7
click at [838, 29] on div "Search Advanced Search Search Account My Cart 2" at bounding box center [905, 43] width 211 height 43
click at [798, 269] on div "GRH06Z" at bounding box center [801, 265] width 26 height 7
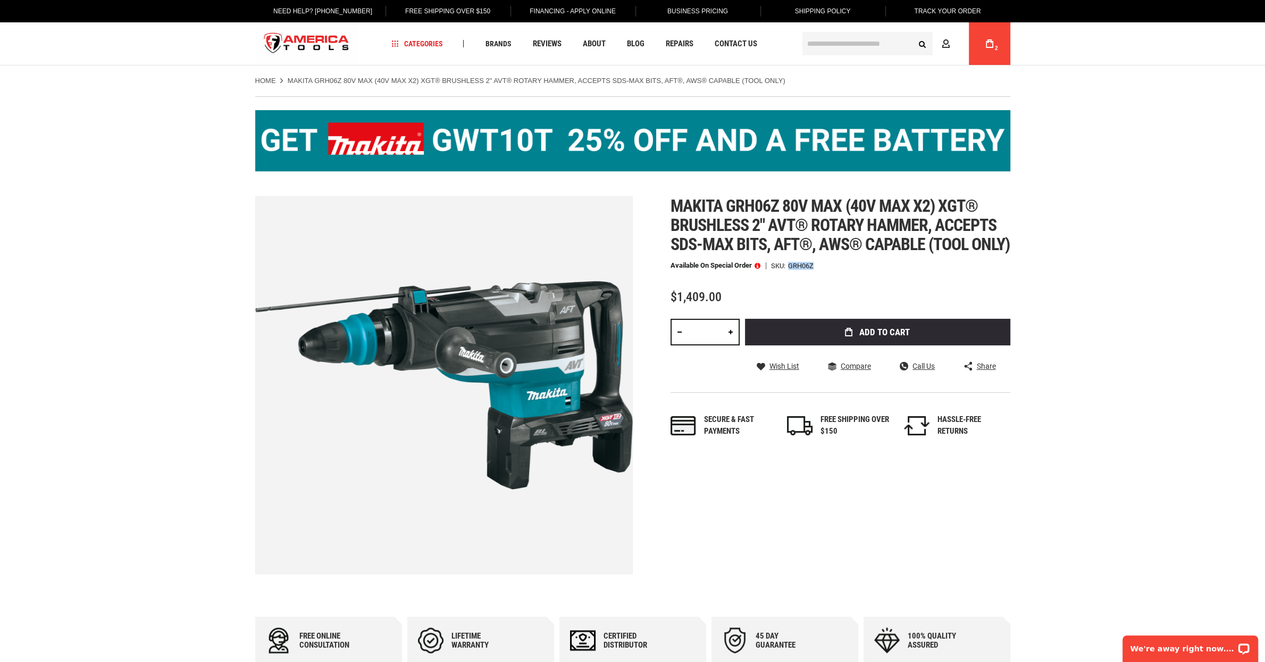
click at [798, 269] on div "GRH06Z" at bounding box center [801, 265] width 26 height 7
drag, startPoint x: 790, startPoint y: 295, endPoint x: 811, endPoint y: 294, distance: 20.7
click at [811, 269] on div "GRH06Z" at bounding box center [801, 265] width 26 height 7
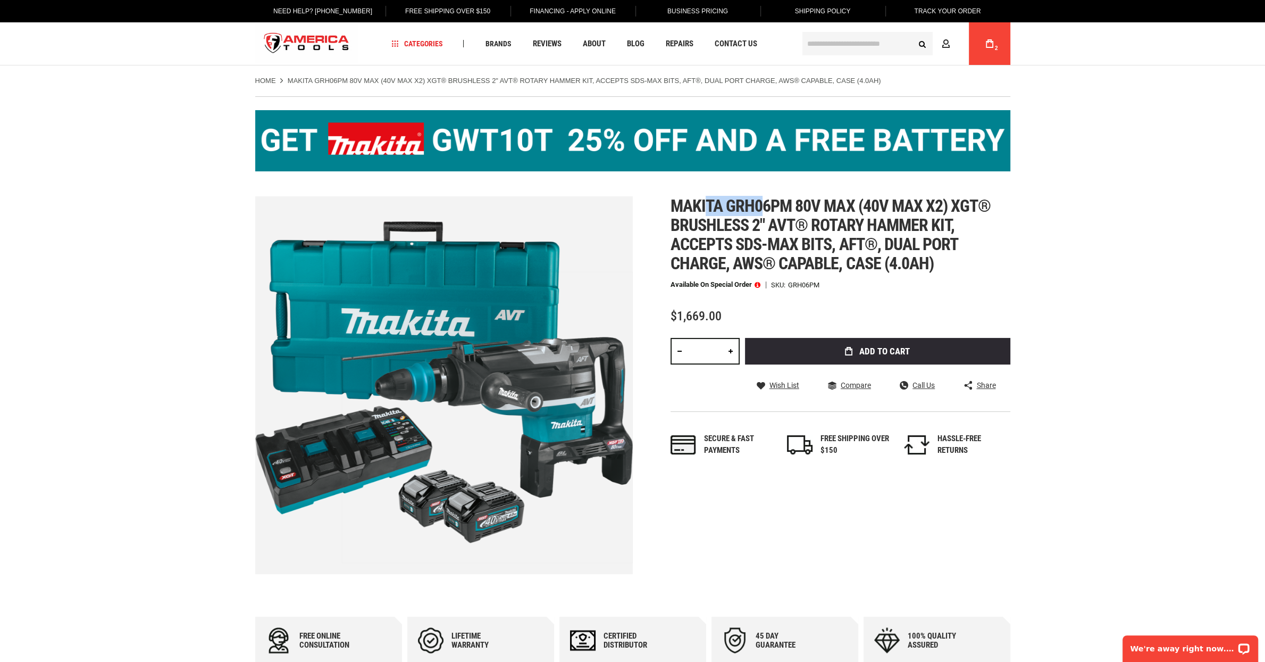
drag, startPoint x: 766, startPoint y: 215, endPoint x: 707, endPoint y: 211, distance: 59.2
click at [707, 211] on span "Makita grh06pm 80v max (40v max x2) xgt® brushless 2" avt® rotary hammer kit, a…" at bounding box center [831, 235] width 321 height 78
drag, startPoint x: 672, startPoint y: 213, endPoint x: 767, endPoint y: 214, distance: 95.2
click at [767, 214] on span "Makita grh06pm 80v max (40v max x2) xgt® brushless 2" avt® rotary hammer kit, a…" at bounding box center [831, 235] width 321 height 78
copy span "Makita grh06"
